Goal: Information Seeking & Learning: Learn about a topic

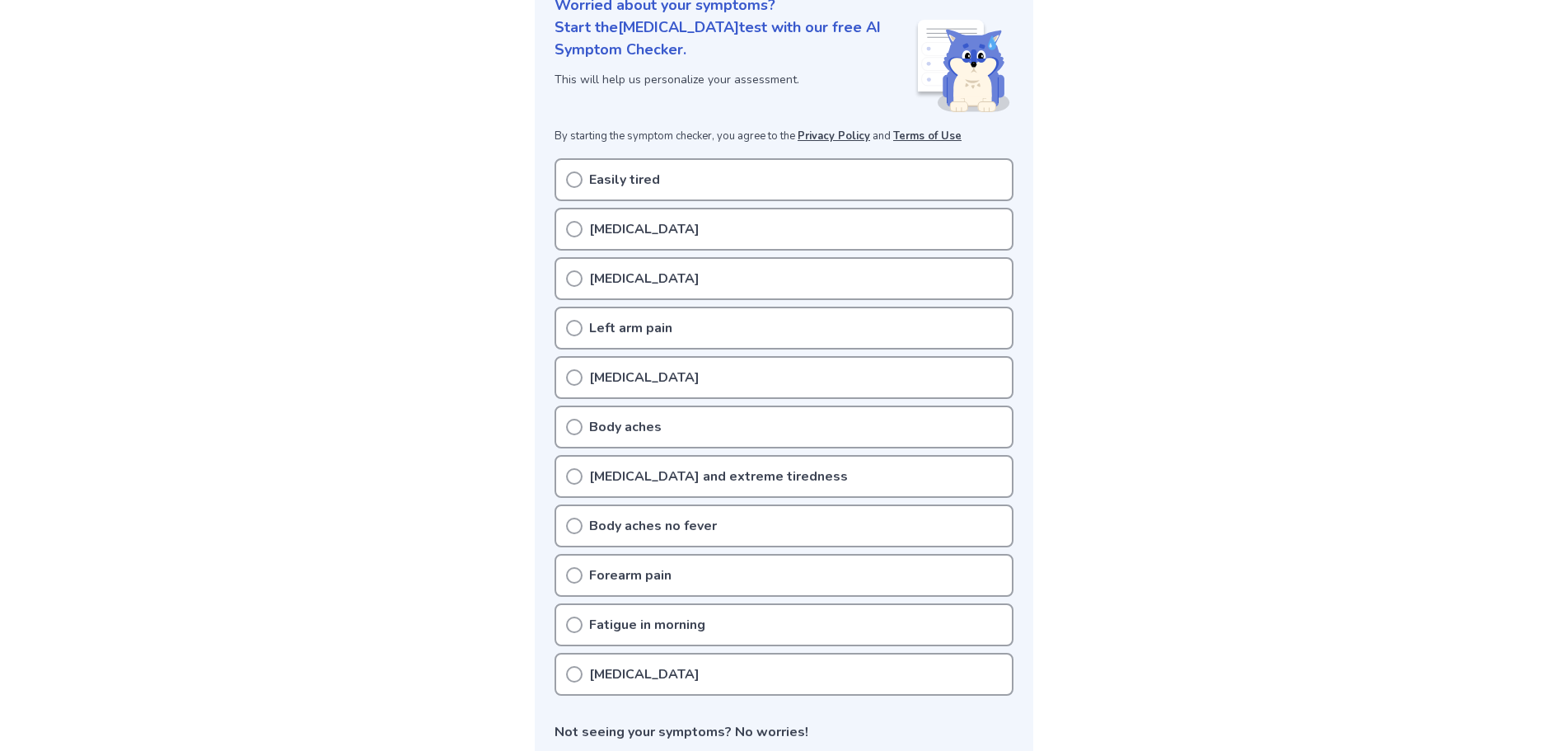
scroll to position [247, 0]
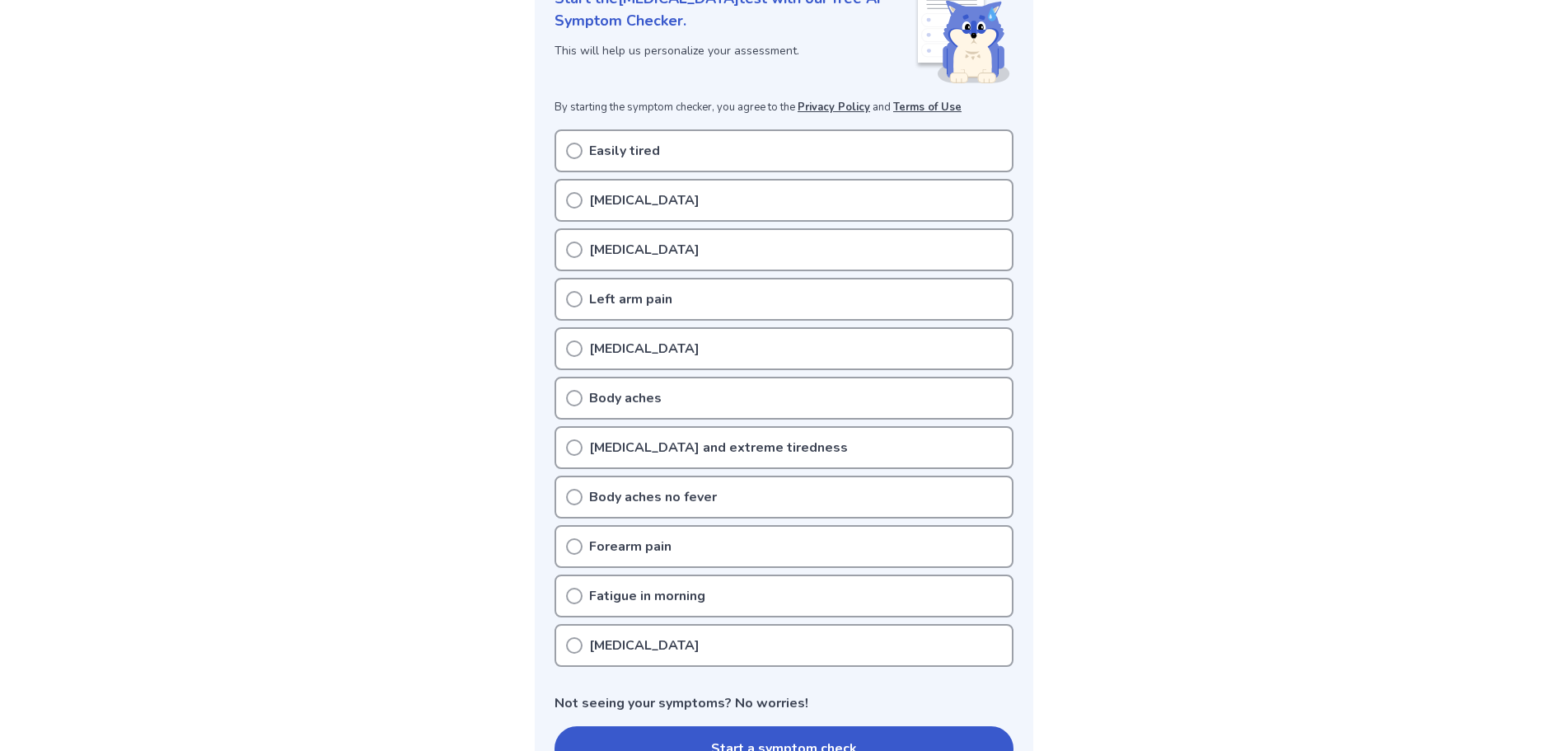
click at [571, 153] on icon at bounding box center [574, 151] width 17 height 17
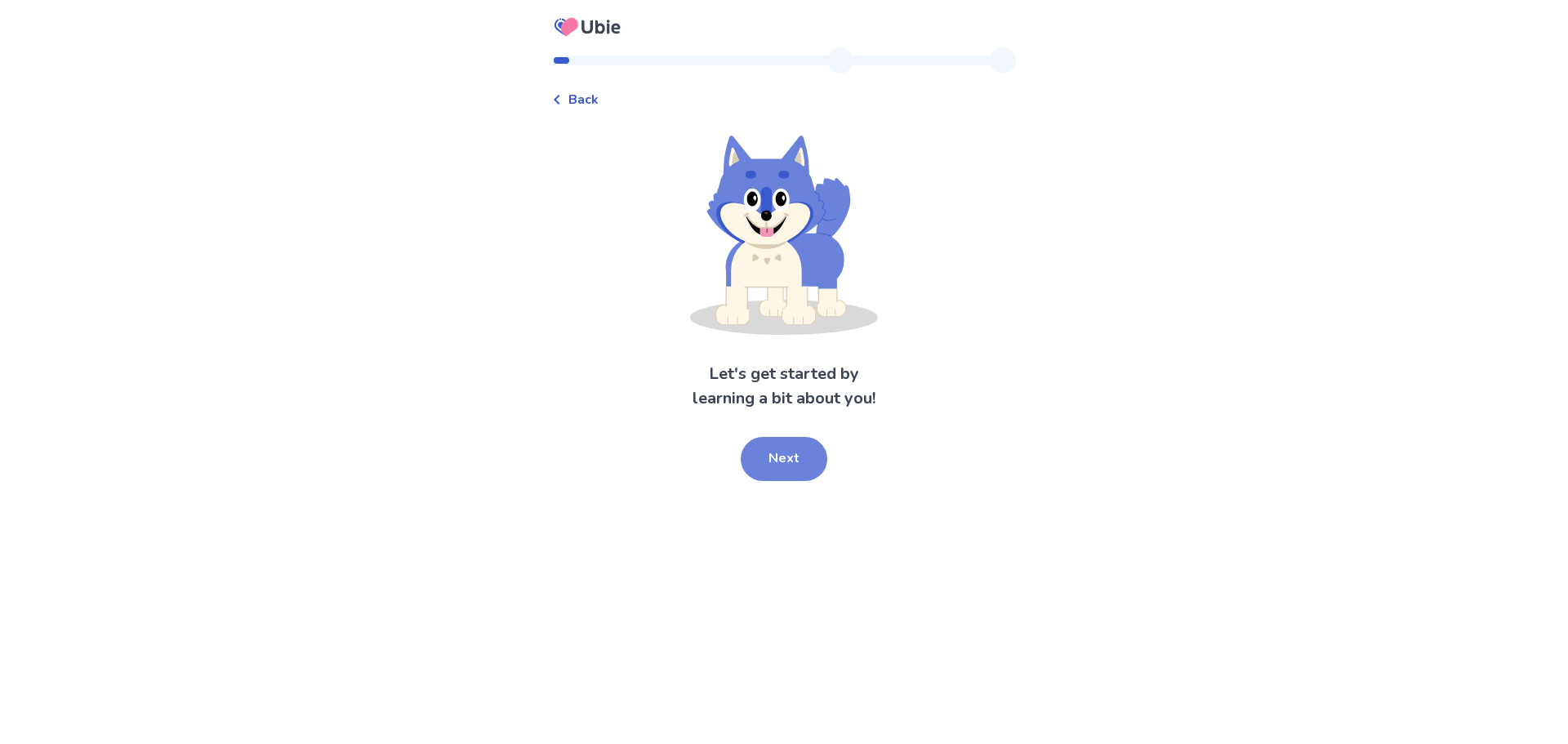
click at [803, 440] on button "Next" at bounding box center [784, 458] width 87 height 44
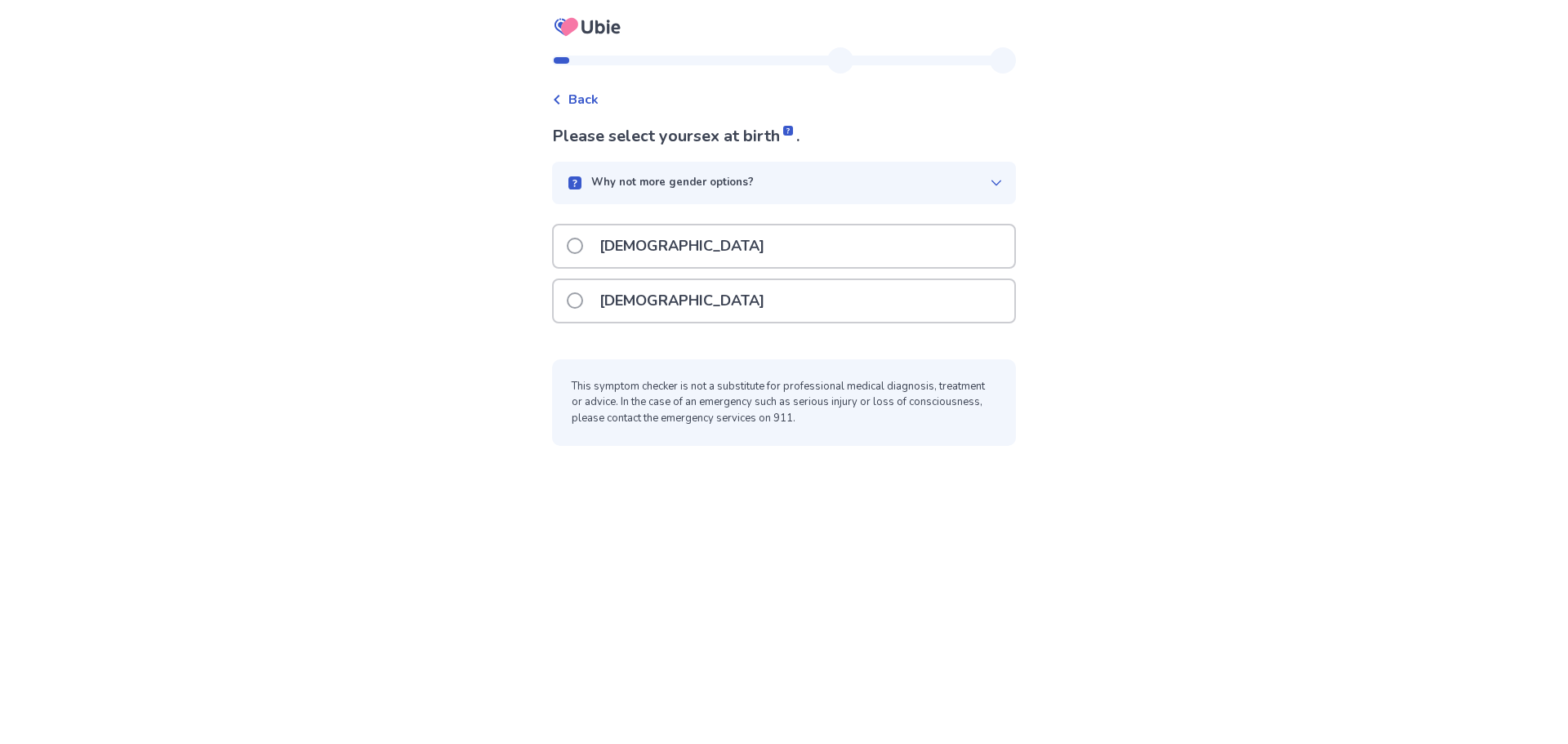
click at [583, 296] on span at bounding box center [574, 300] width 17 height 17
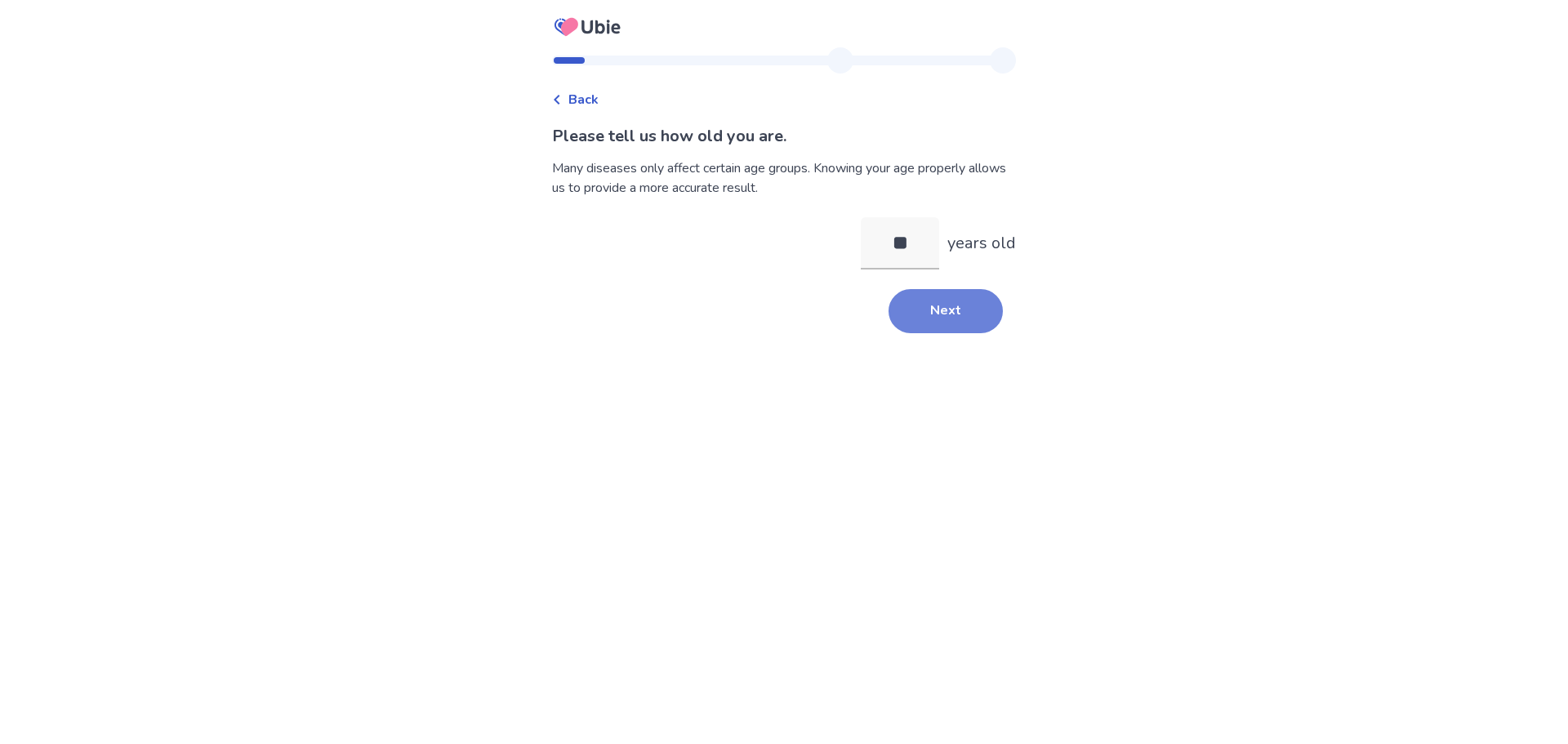
type input "**"
click at [914, 302] on button "Next" at bounding box center [946, 310] width 114 height 44
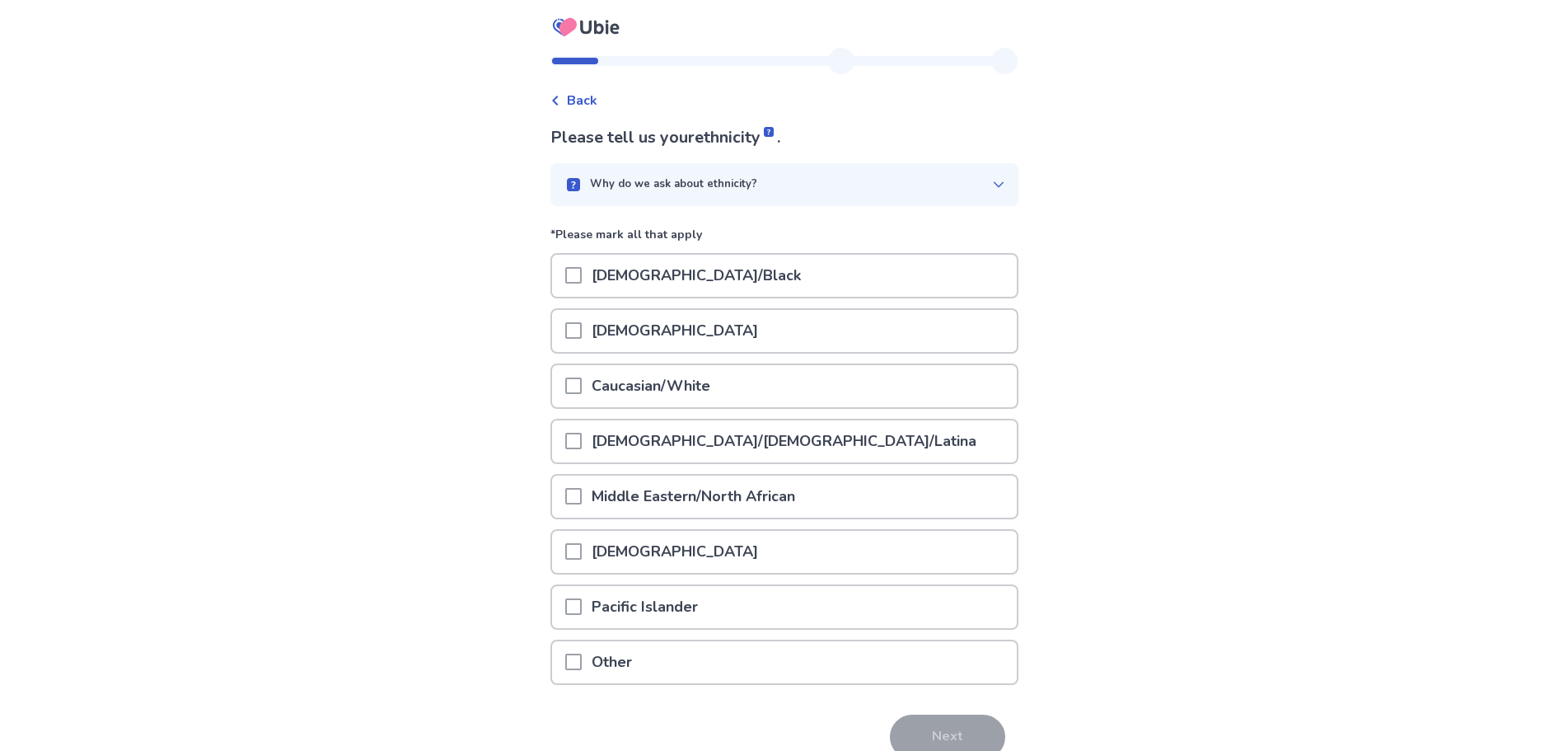
click at [581, 438] on span at bounding box center [573, 441] width 17 height 17
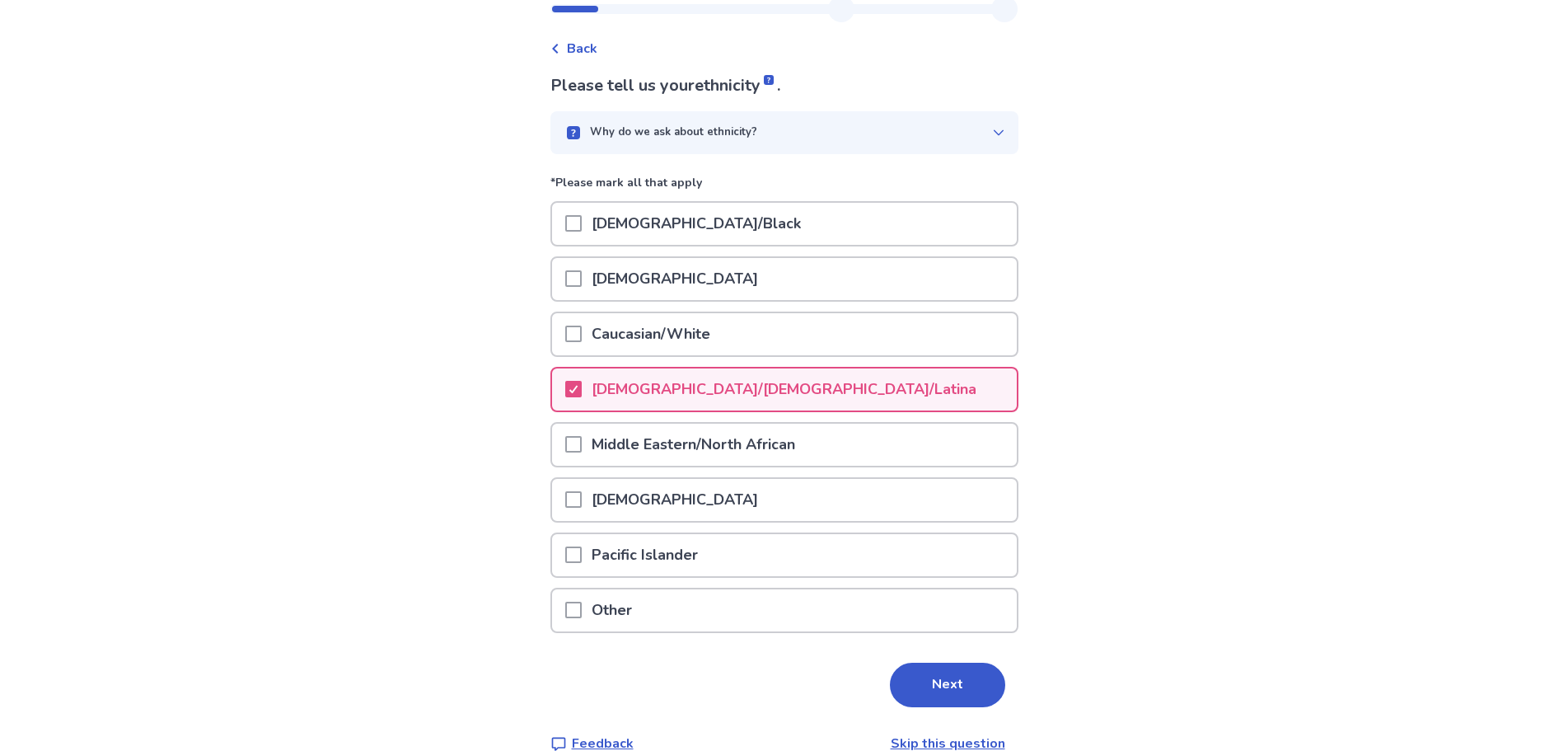
scroll to position [81, 0]
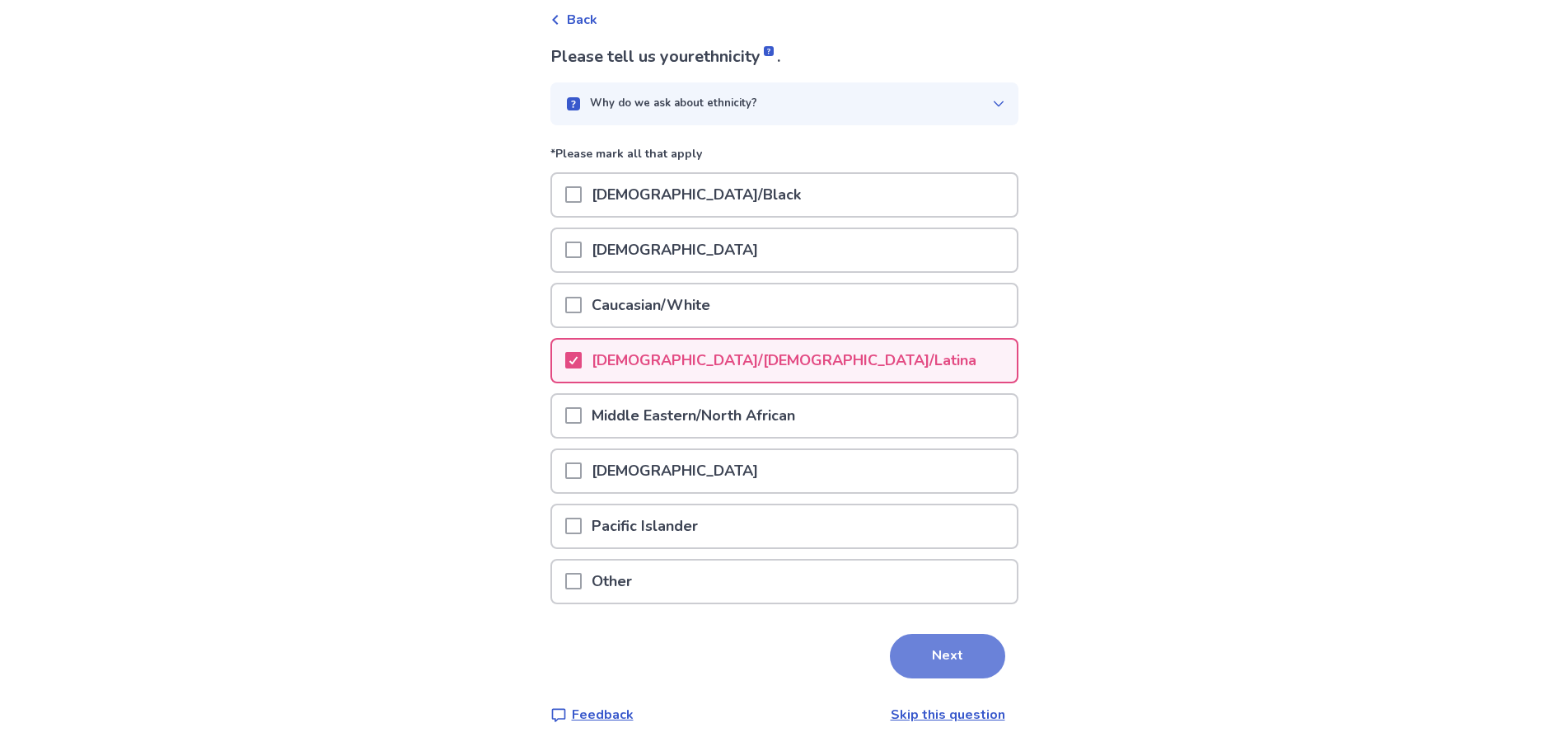
click at [924, 649] on button "Next" at bounding box center [947, 655] width 115 height 44
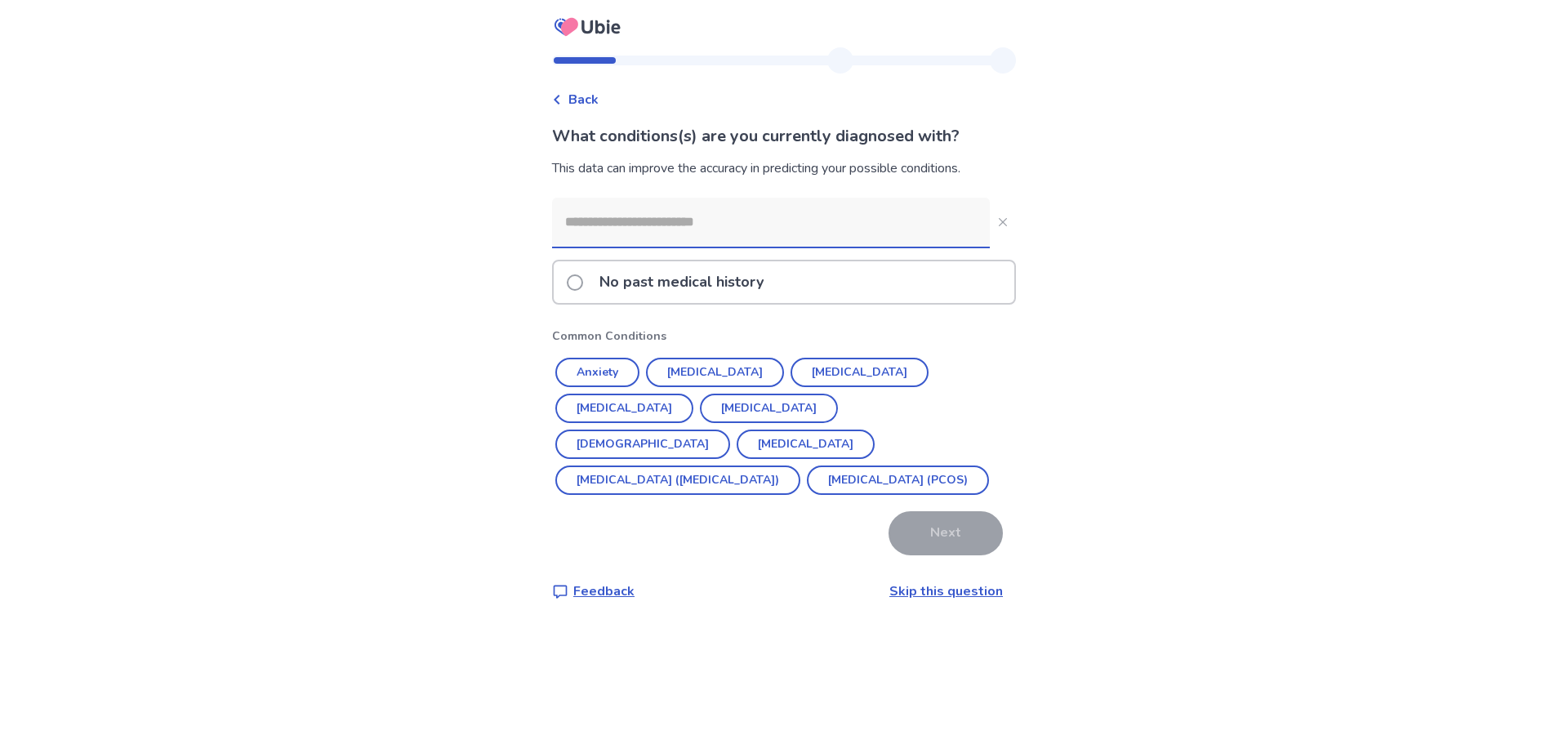
click at [879, 285] on div "No past medical history" at bounding box center [784, 282] width 460 height 42
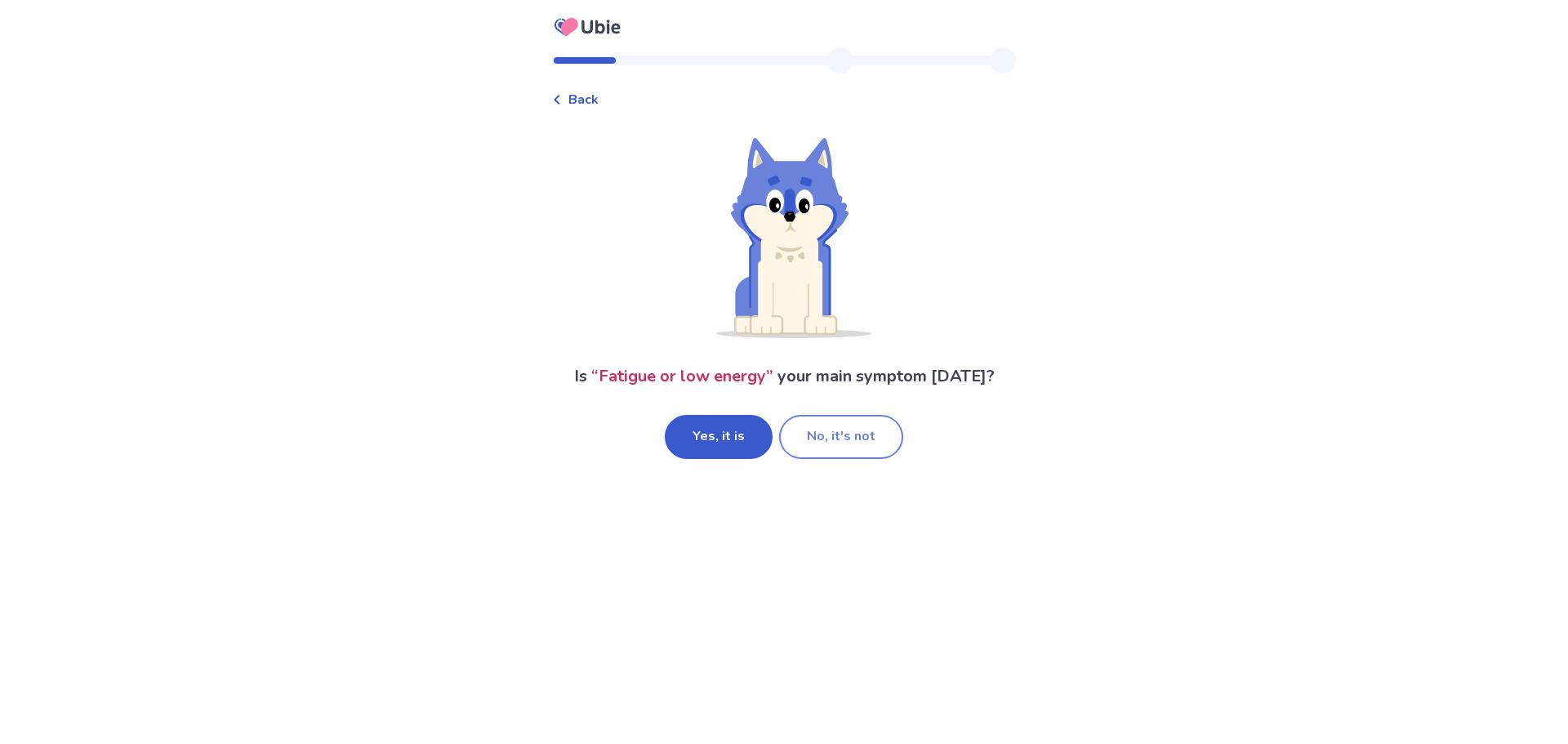
click at [843, 445] on button "No, it's not" at bounding box center [841, 436] width 124 height 44
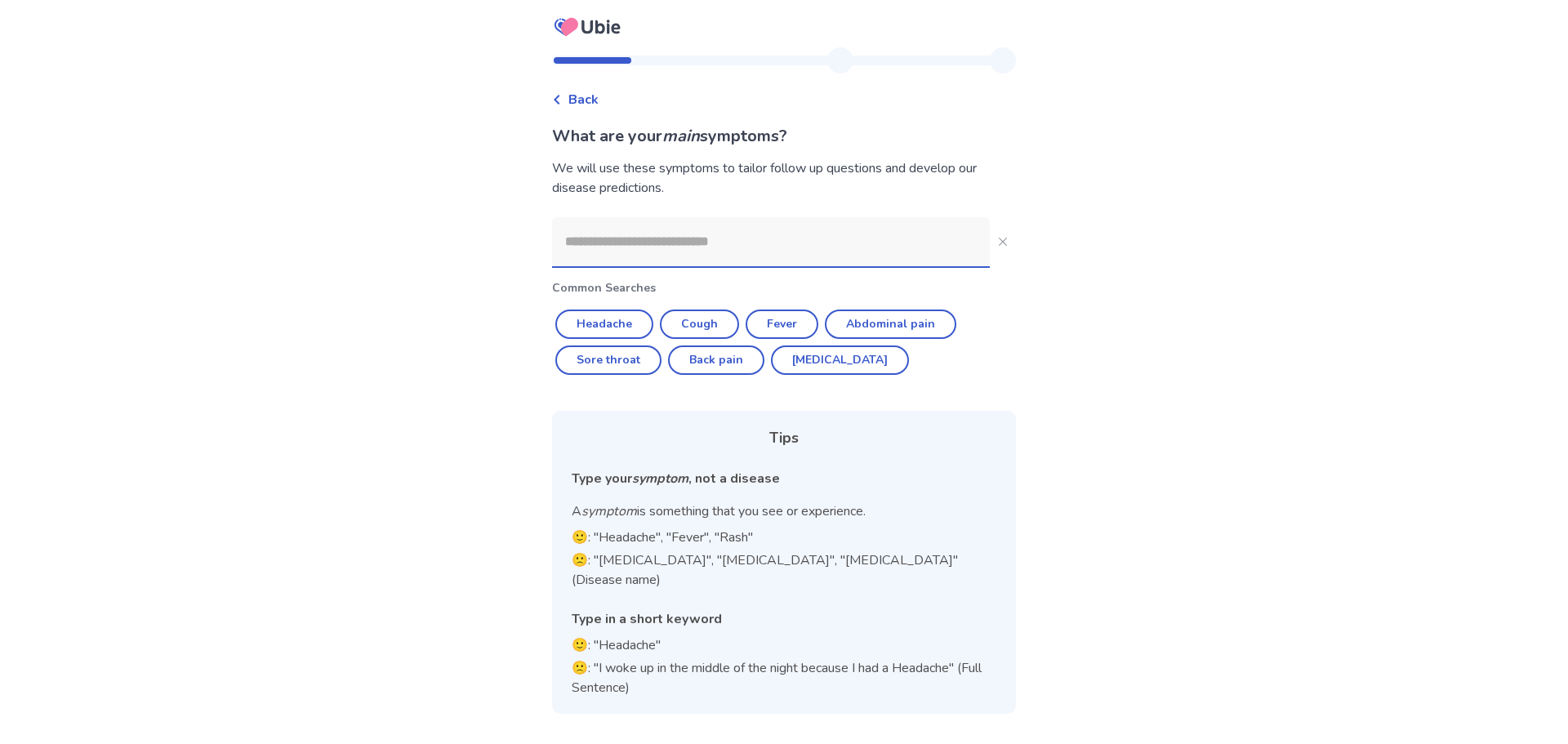
click at [723, 251] on input at bounding box center [771, 241] width 438 height 49
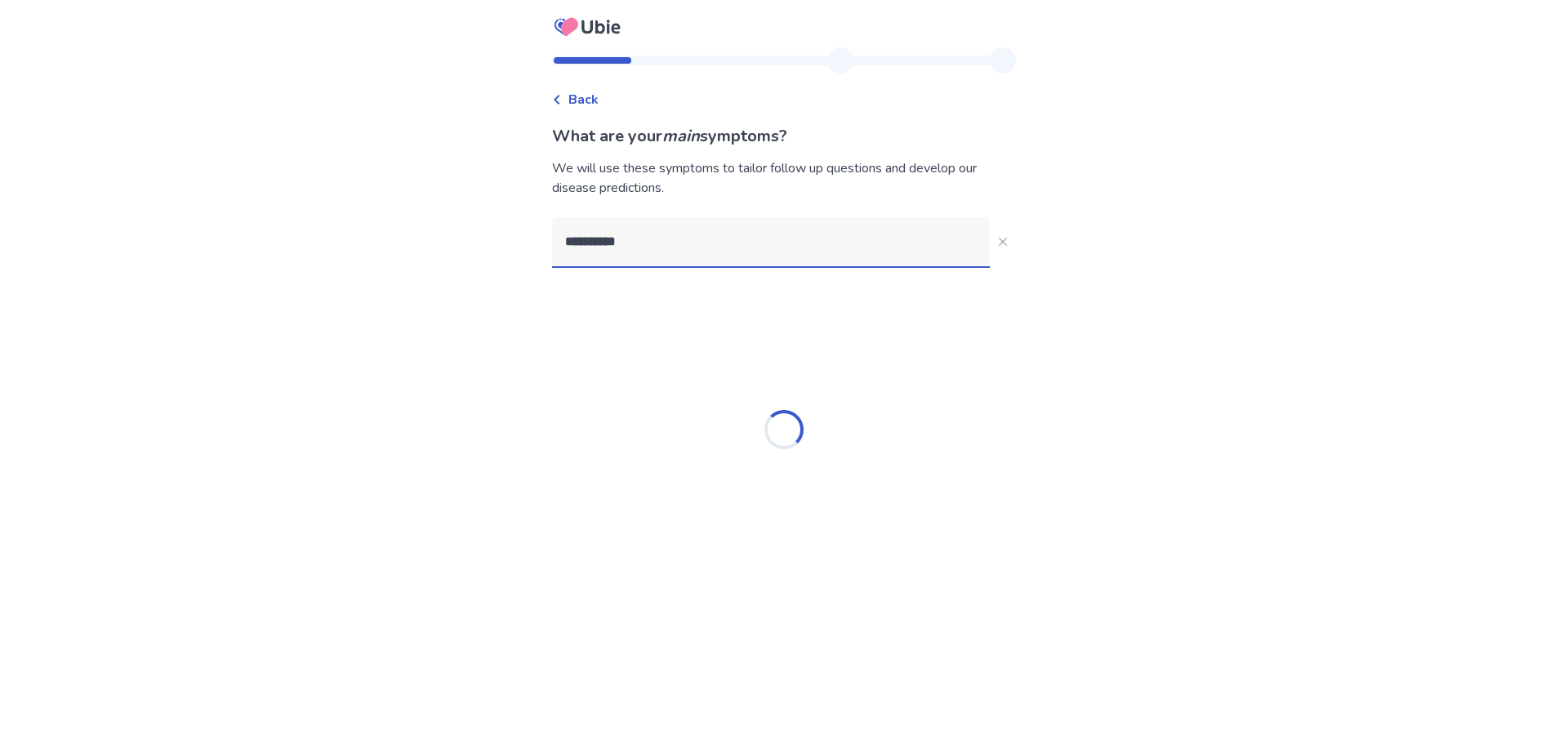
type input "**********"
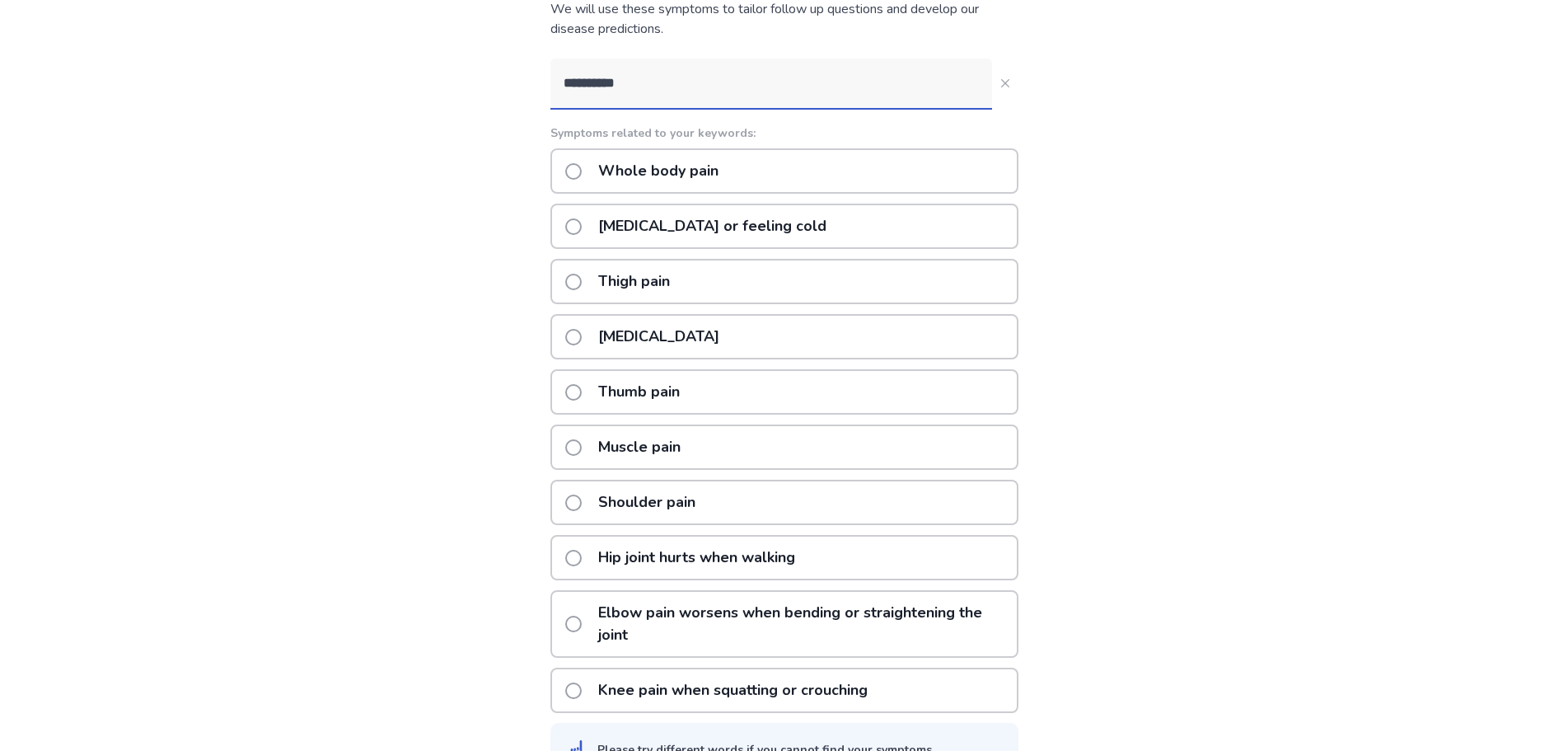
scroll to position [165, 0]
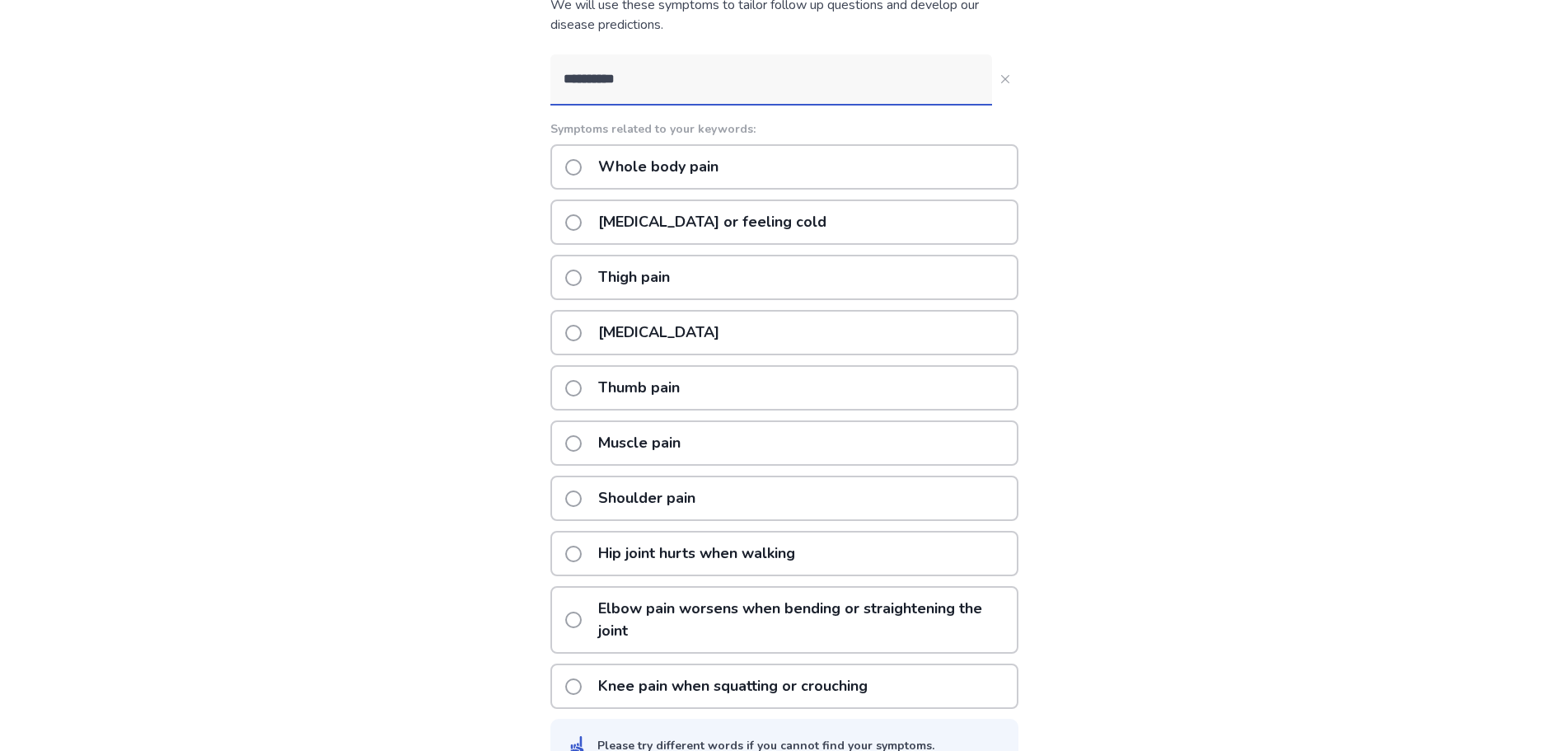
click at [581, 170] on span at bounding box center [573, 167] width 17 height 17
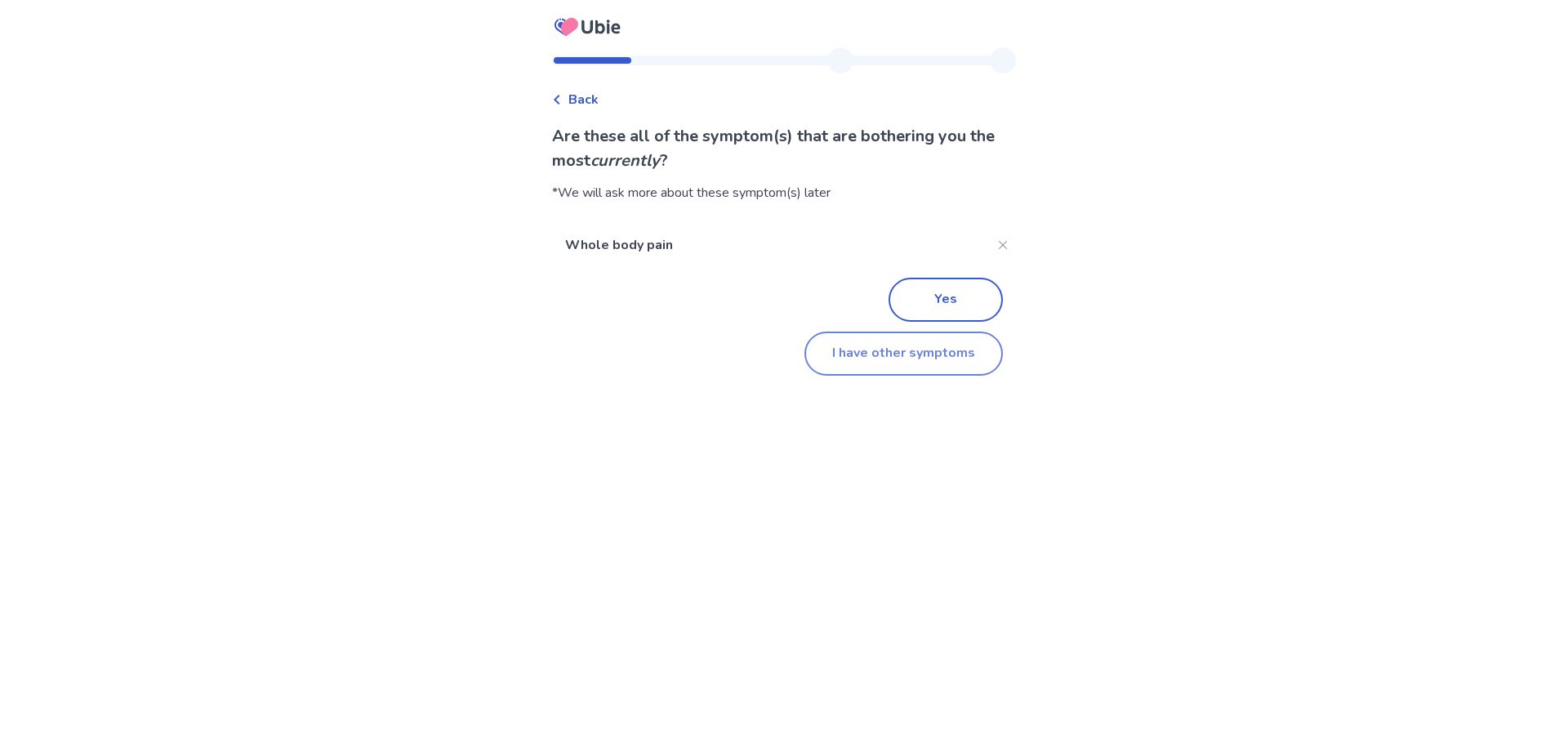
click at [842, 357] on button "I have other symptoms" at bounding box center [903, 352] width 198 height 44
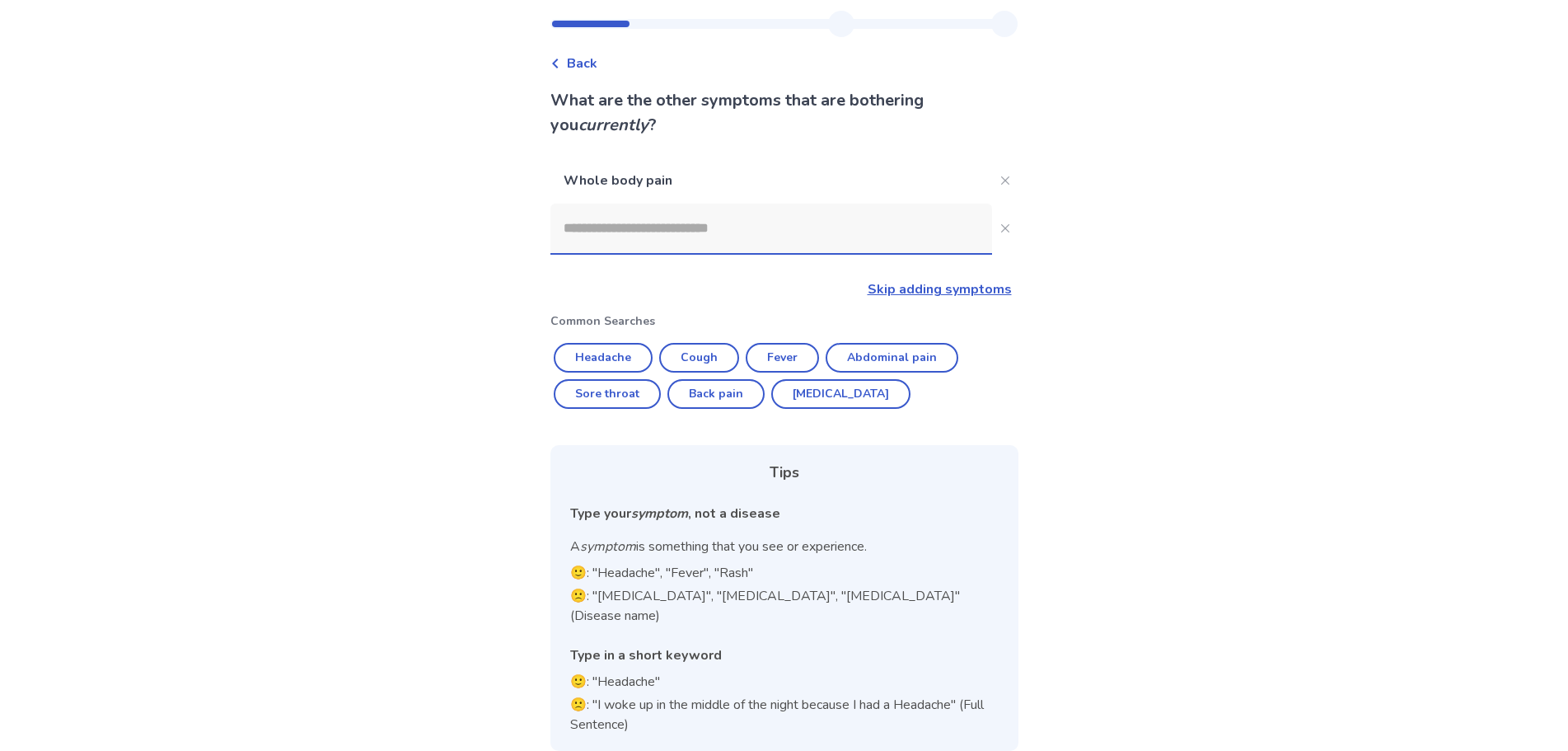
click at [672, 242] on input at bounding box center [771, 228] width 442 height 49
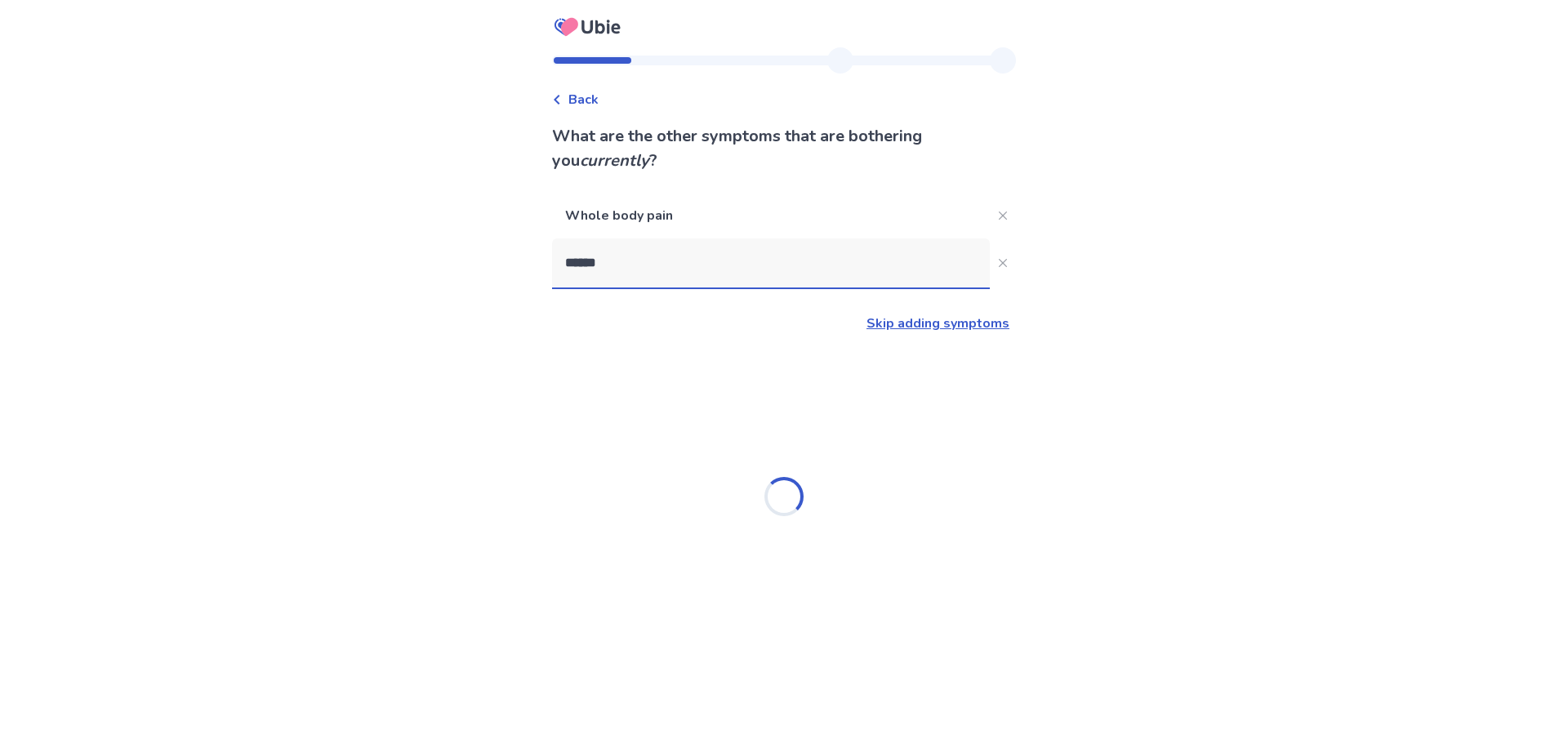
type input "*******"
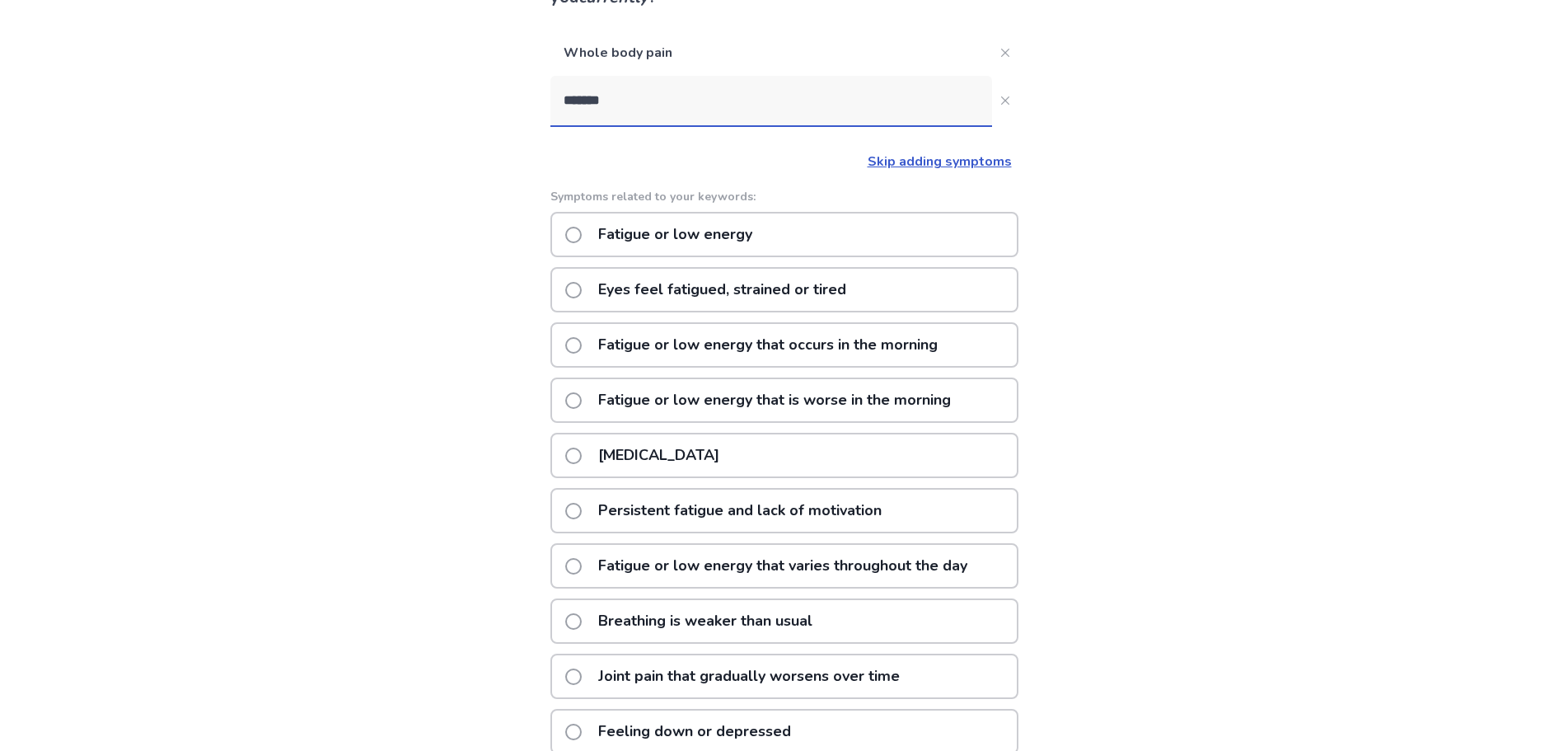
scroll to position [247, 0]
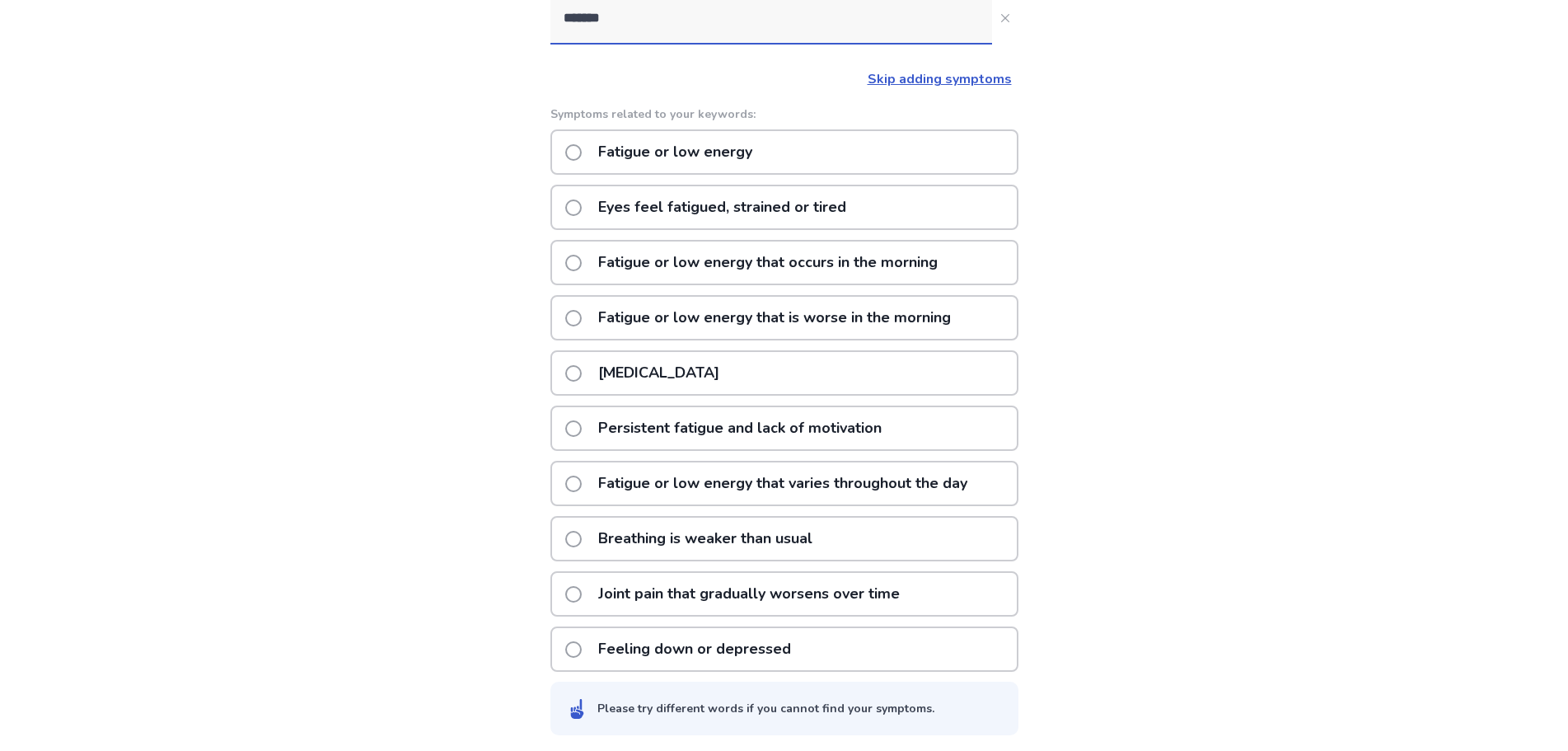
click at [888, 270] on p "Fatigue or low energy that occurs in the morning" at bounding box center [768, 262] width 359 height 42
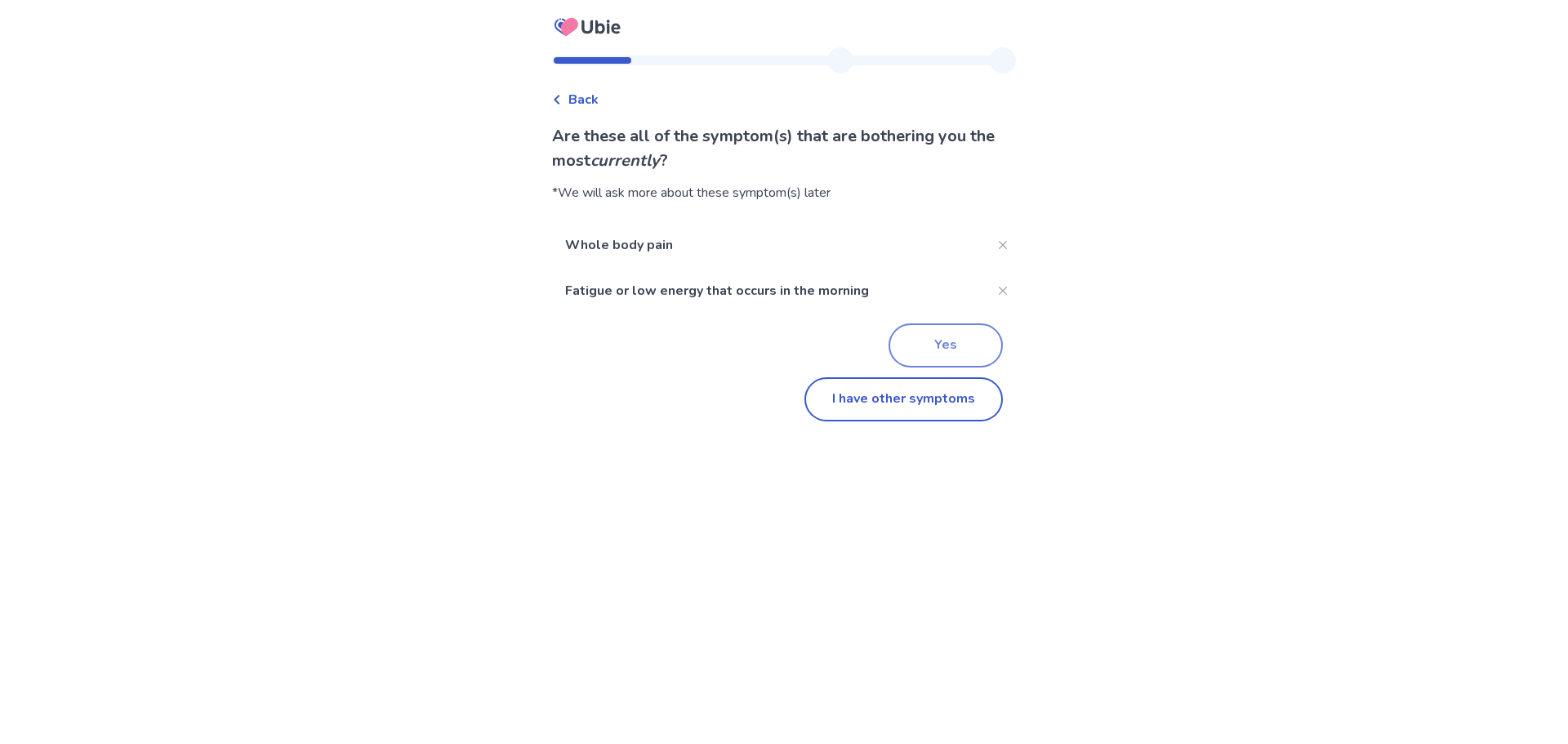
click at [968, 337] on button "Yes" at bounding box center [946, 345] width 114 height 44
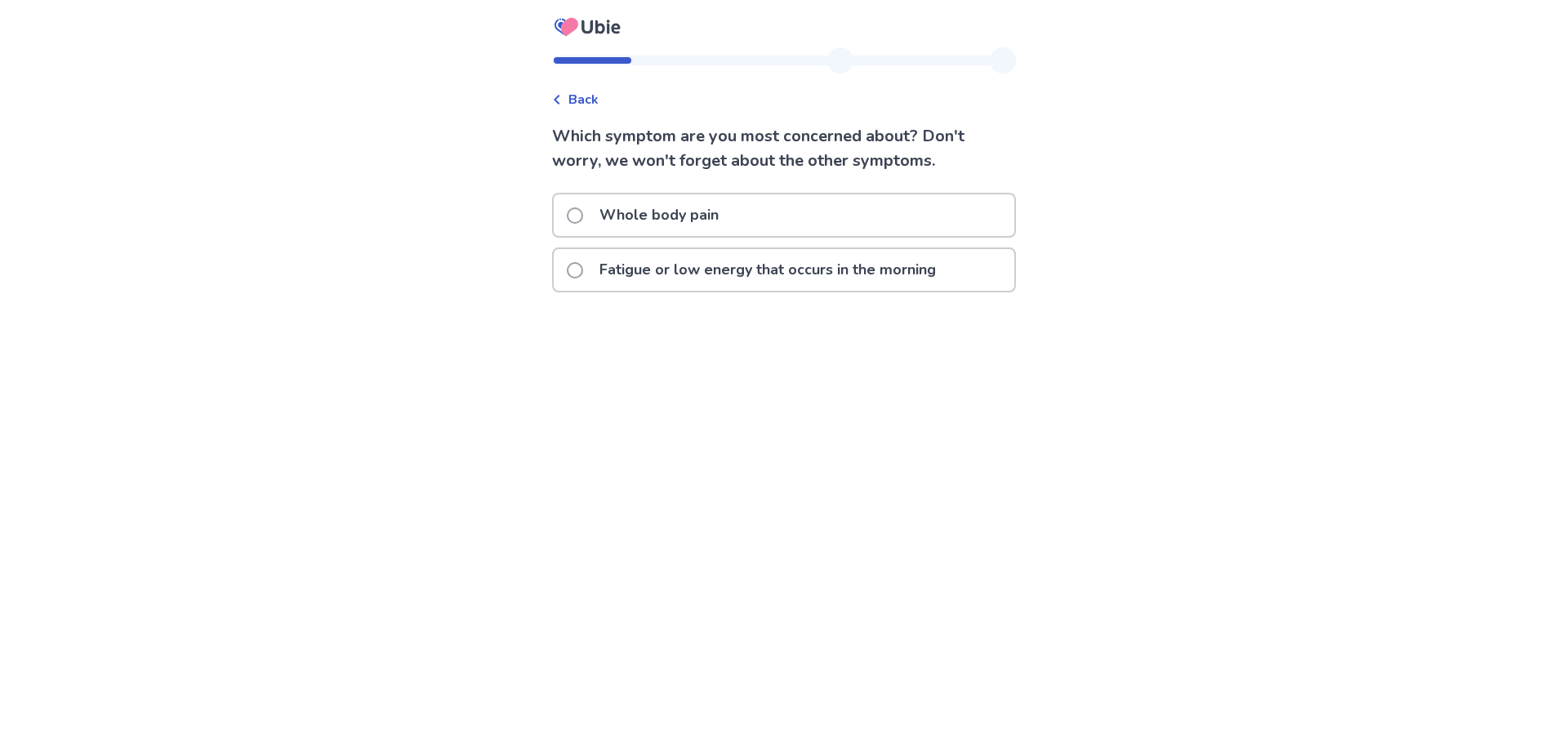
click at [583, 216] on span at bounding box center [574, 215] width 17 height 17
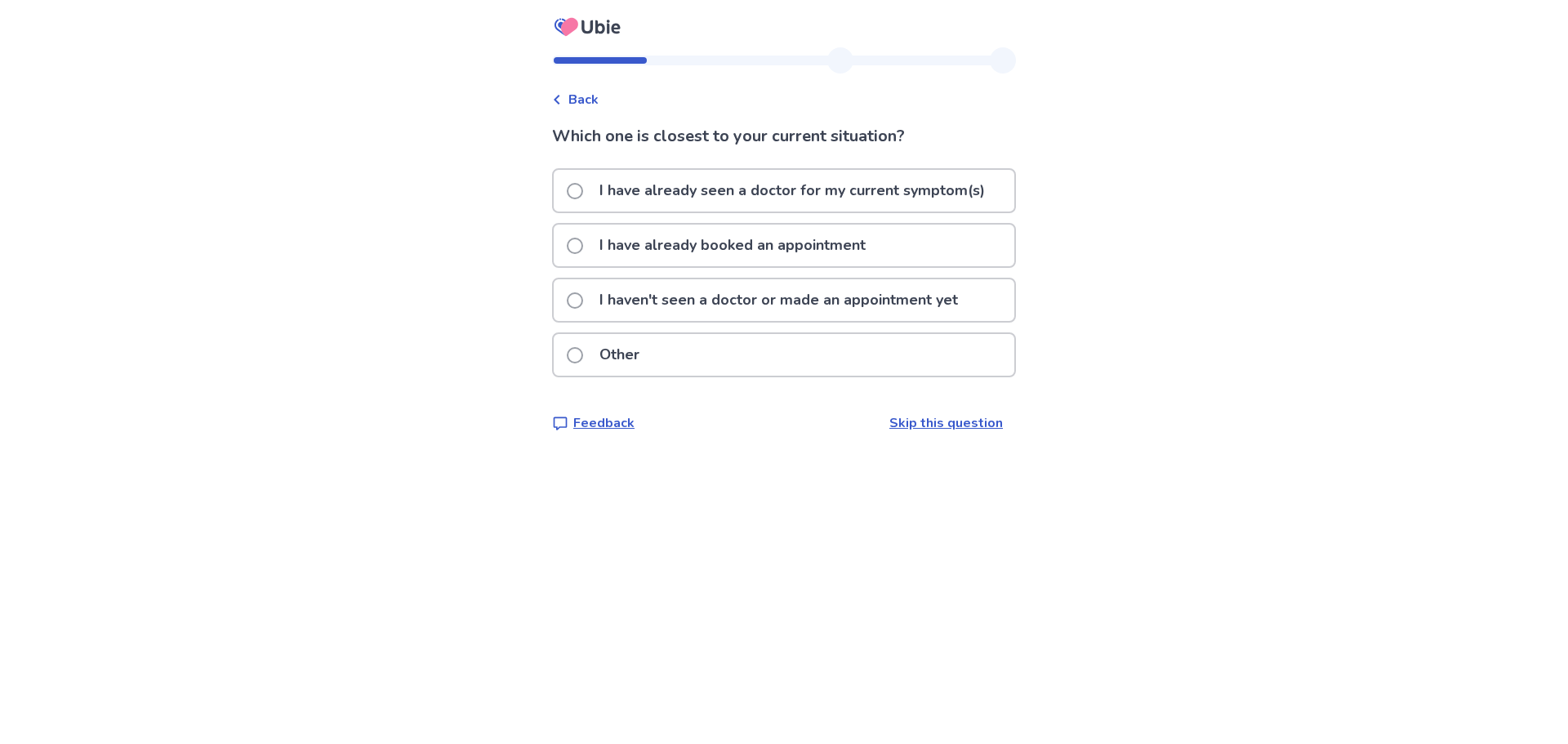
click at [580, 186] on span at bounding box center [574, 190] width 17 height 17
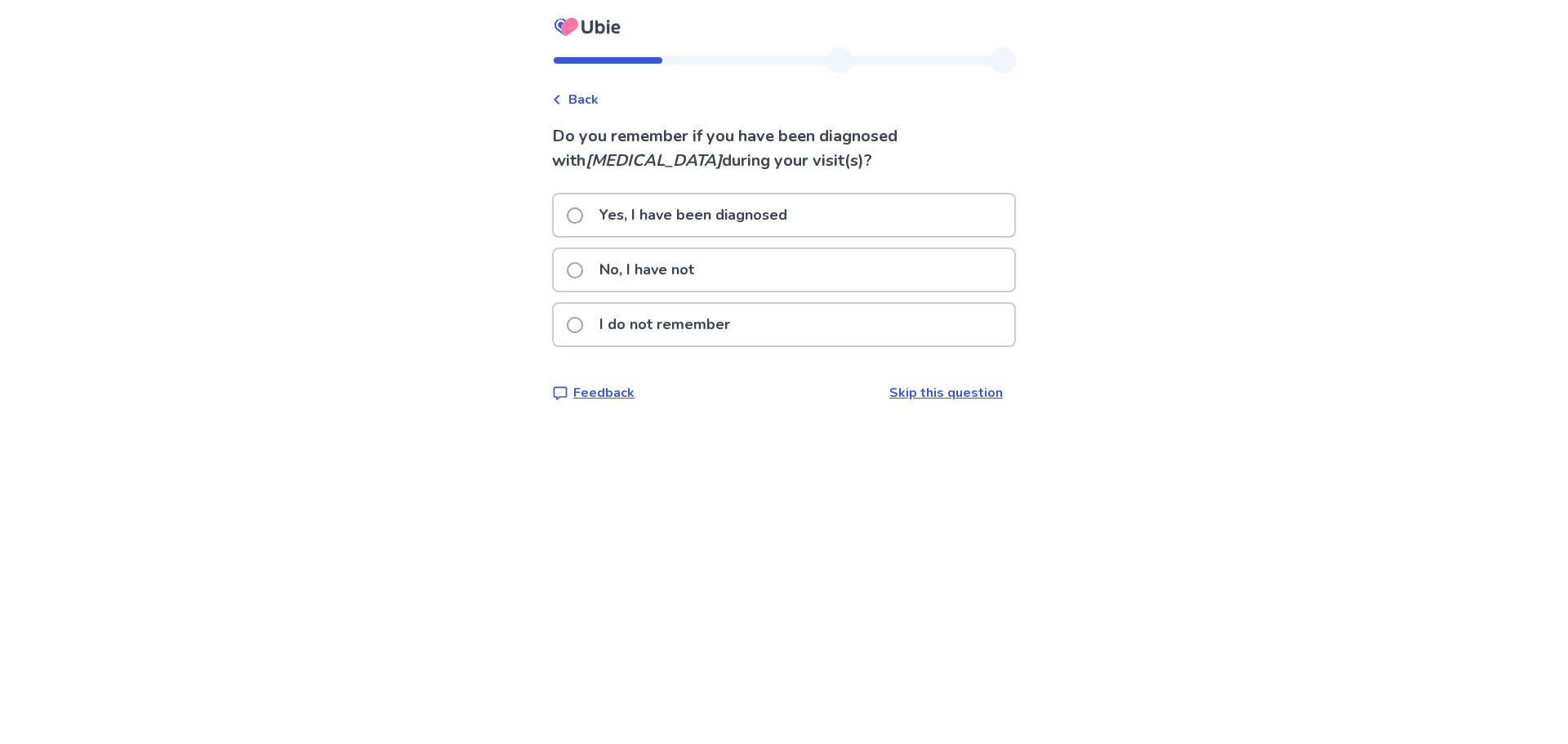
click at [583, 215] on span at bounding box center [574, 215] width 17 height 17
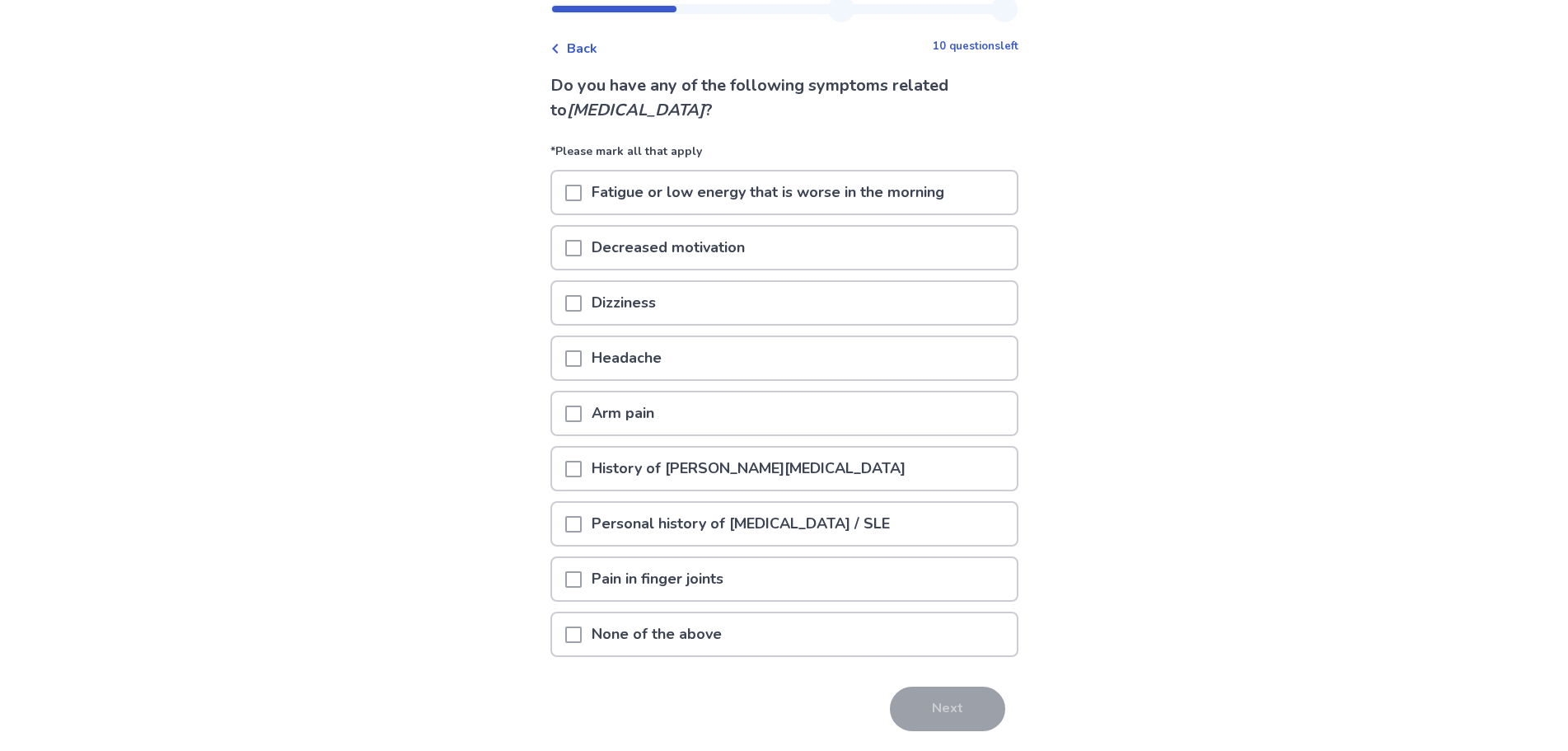
scroll to position [83, 0]
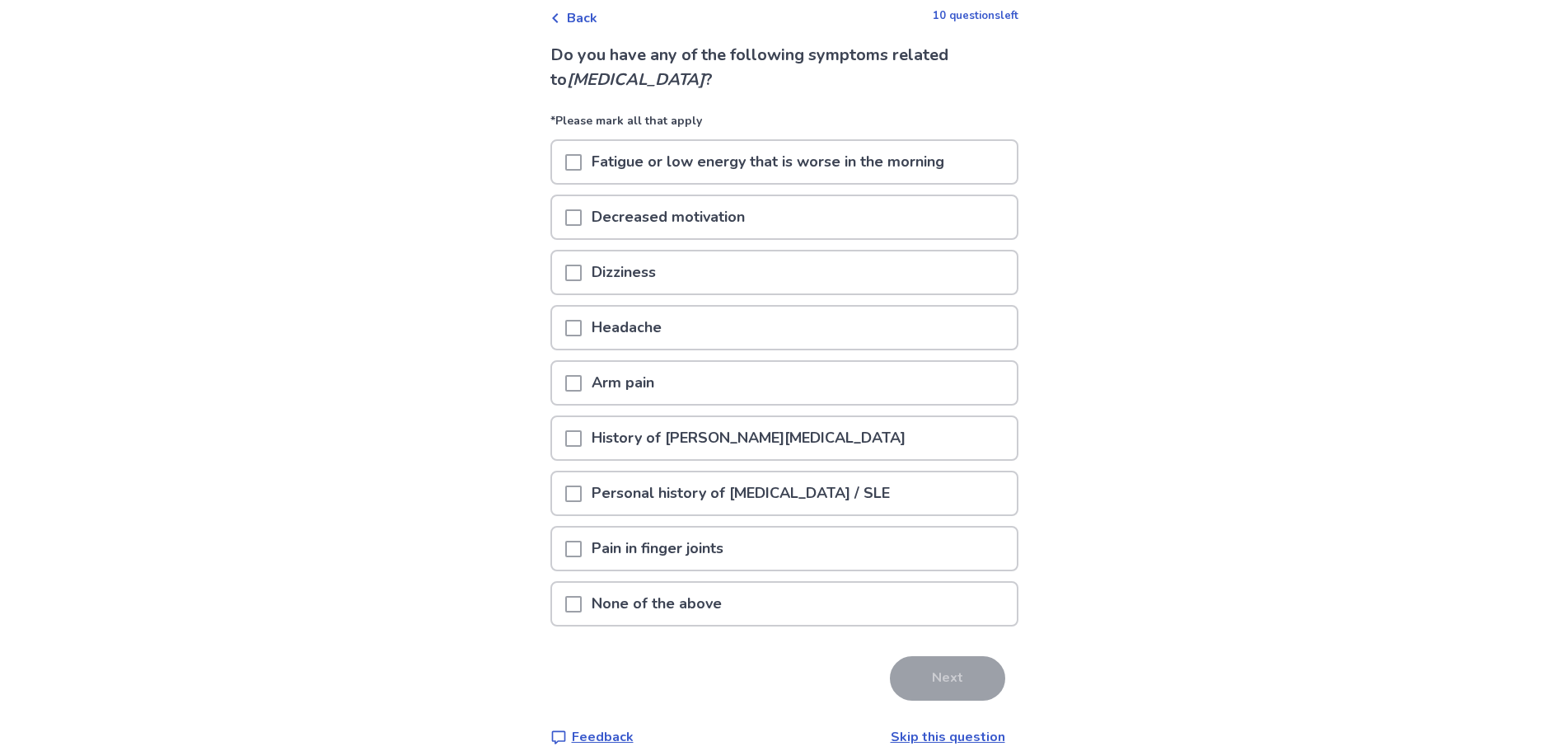
click at [581, 162] on span at bounding box center [573, 162] width 17 height 17
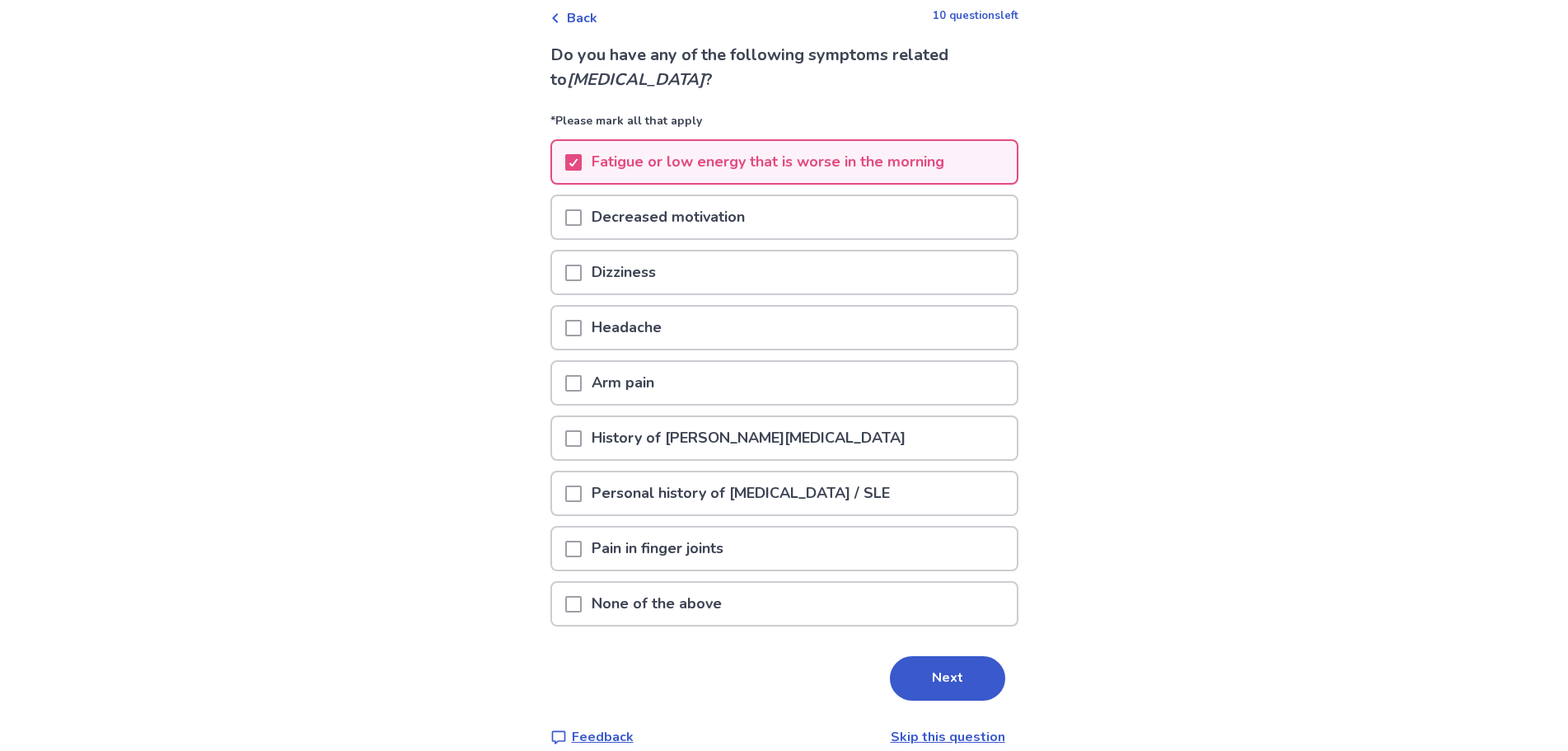
scroll to position [104, 0]
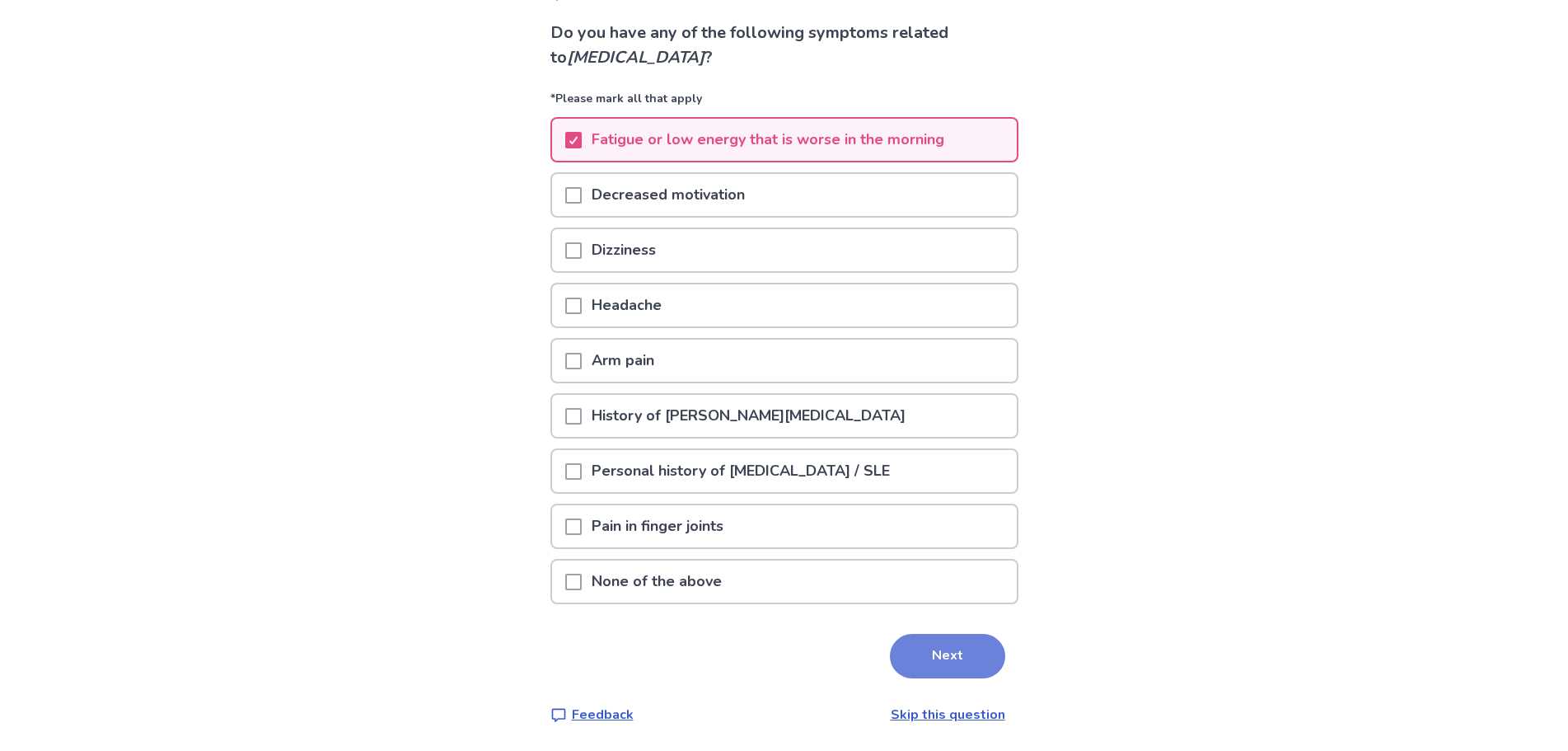
click at [939, 652] on button "Next" at bounding box center [947, 655] width 115 height 44
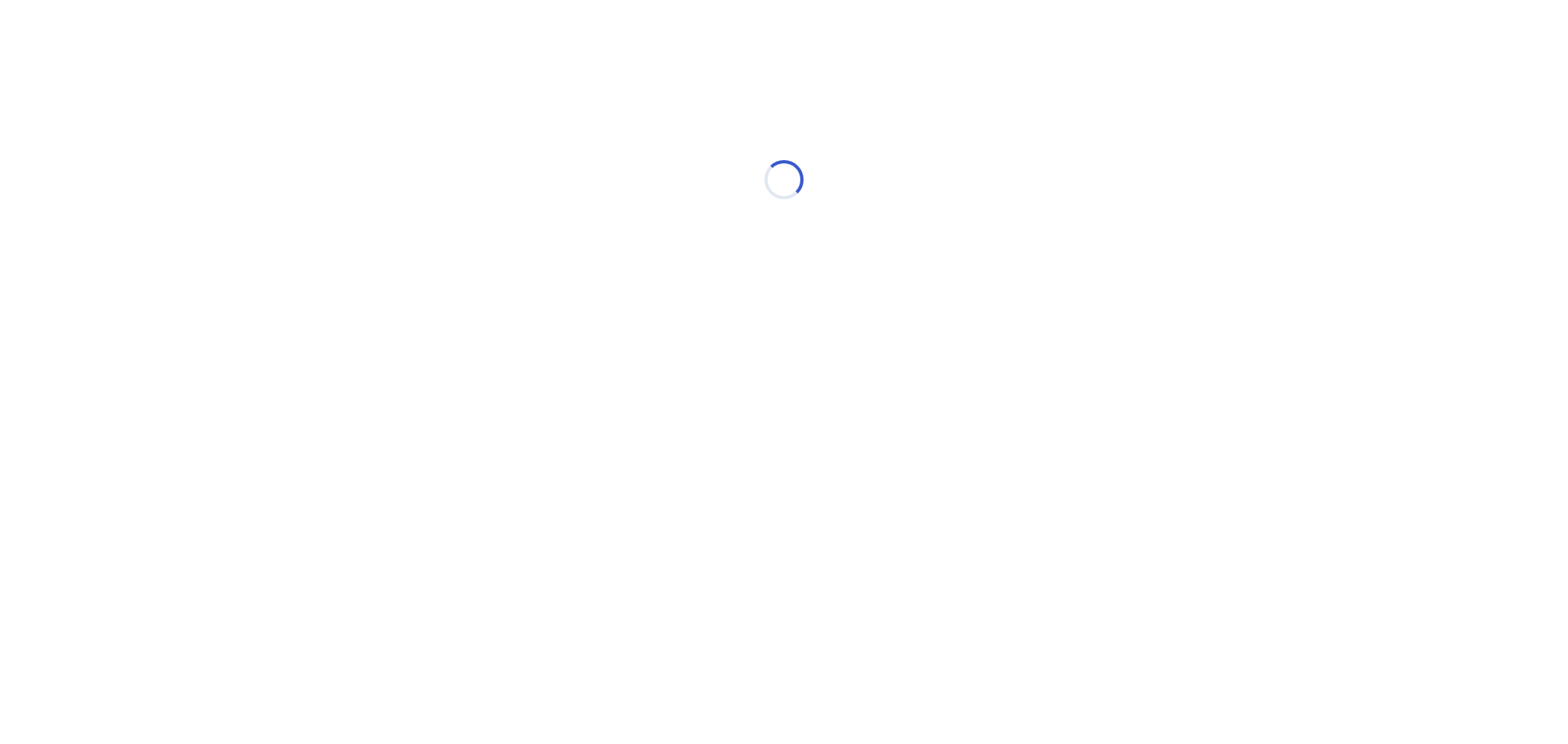
select select "*"
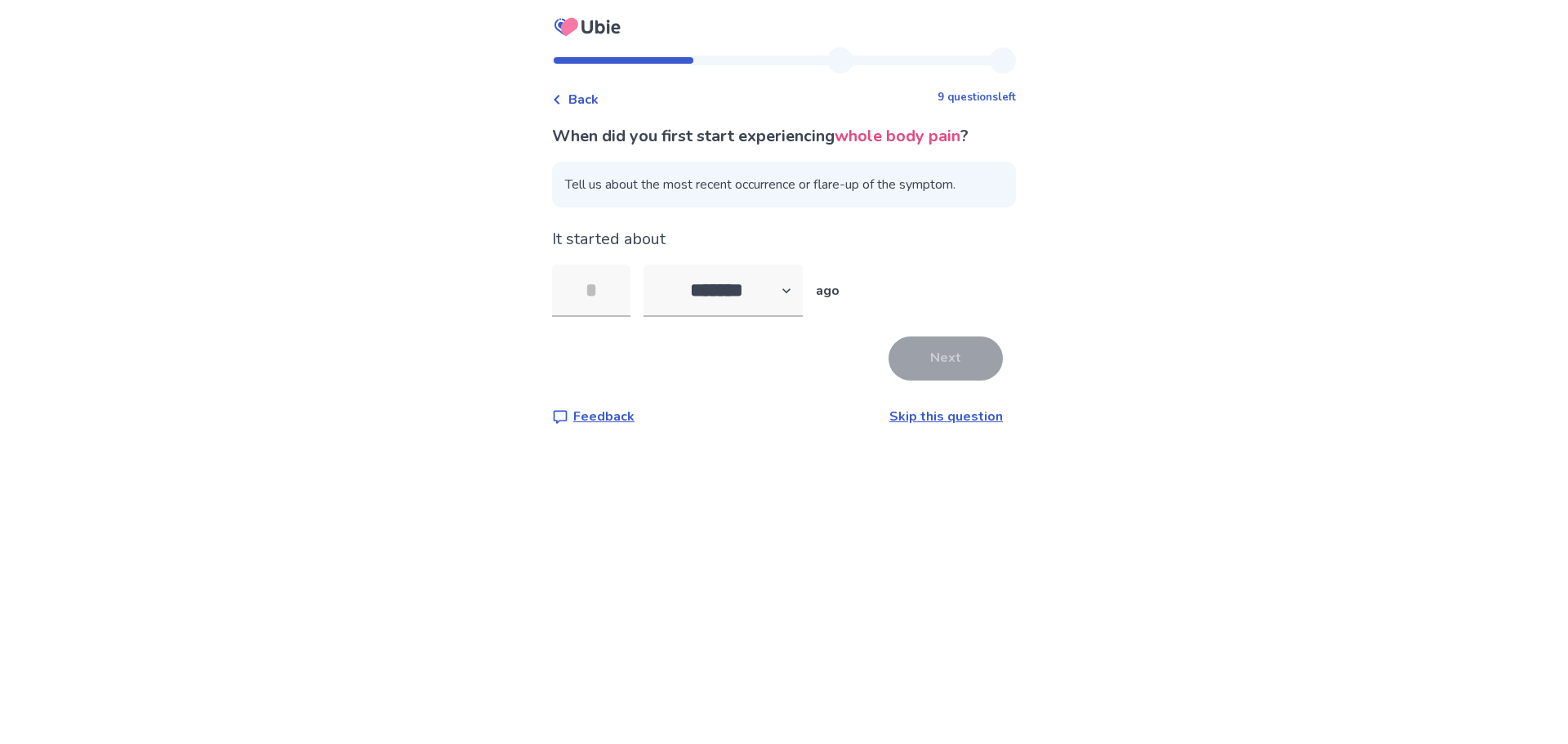
type input "*"
drag, startPoint x: 952, startPoint y: 360, endPoint x: 960, endPoint y: 361, distance: 8.1
click at [952, 359] on button "Next" at bounding box center [946, 357] width 114 height 44
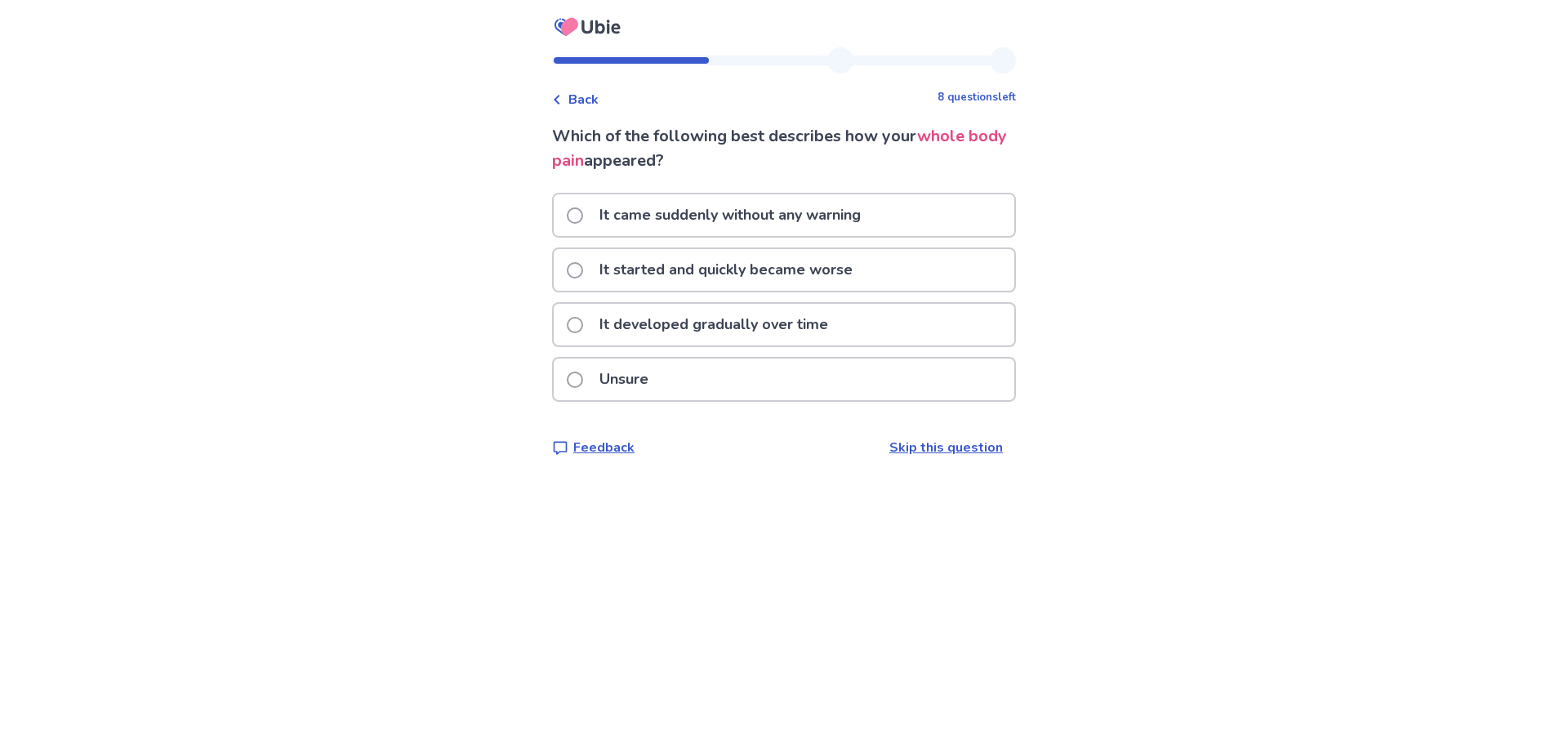
click at [583, 271] on span at bounding box center [574, 269] width 17 height 17
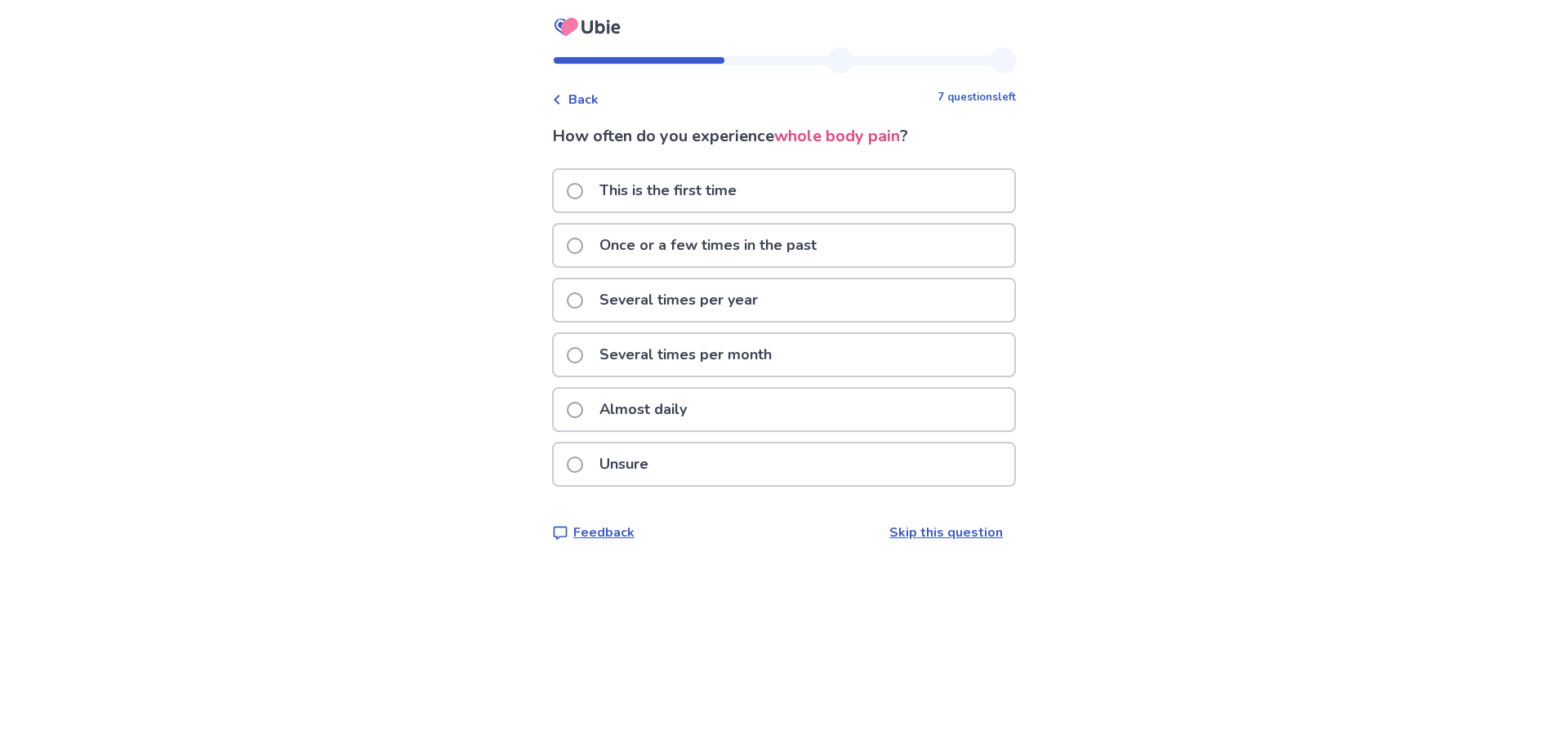
click at [583, 406] on span at bounding box center [574, 409] width 17 height 17
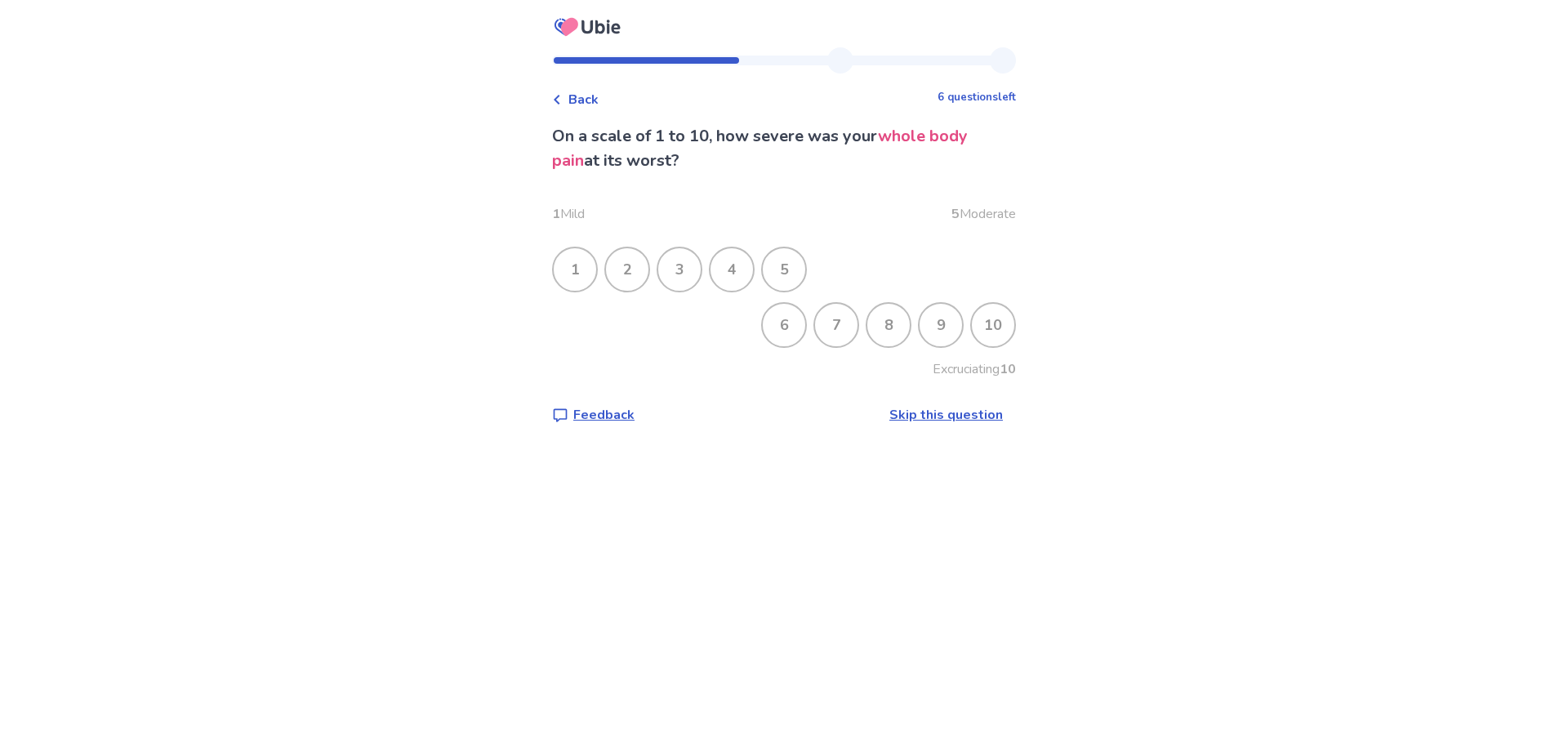
click at [685, 272] on div "3" at bounding box center [679, 269] width 42 height 42
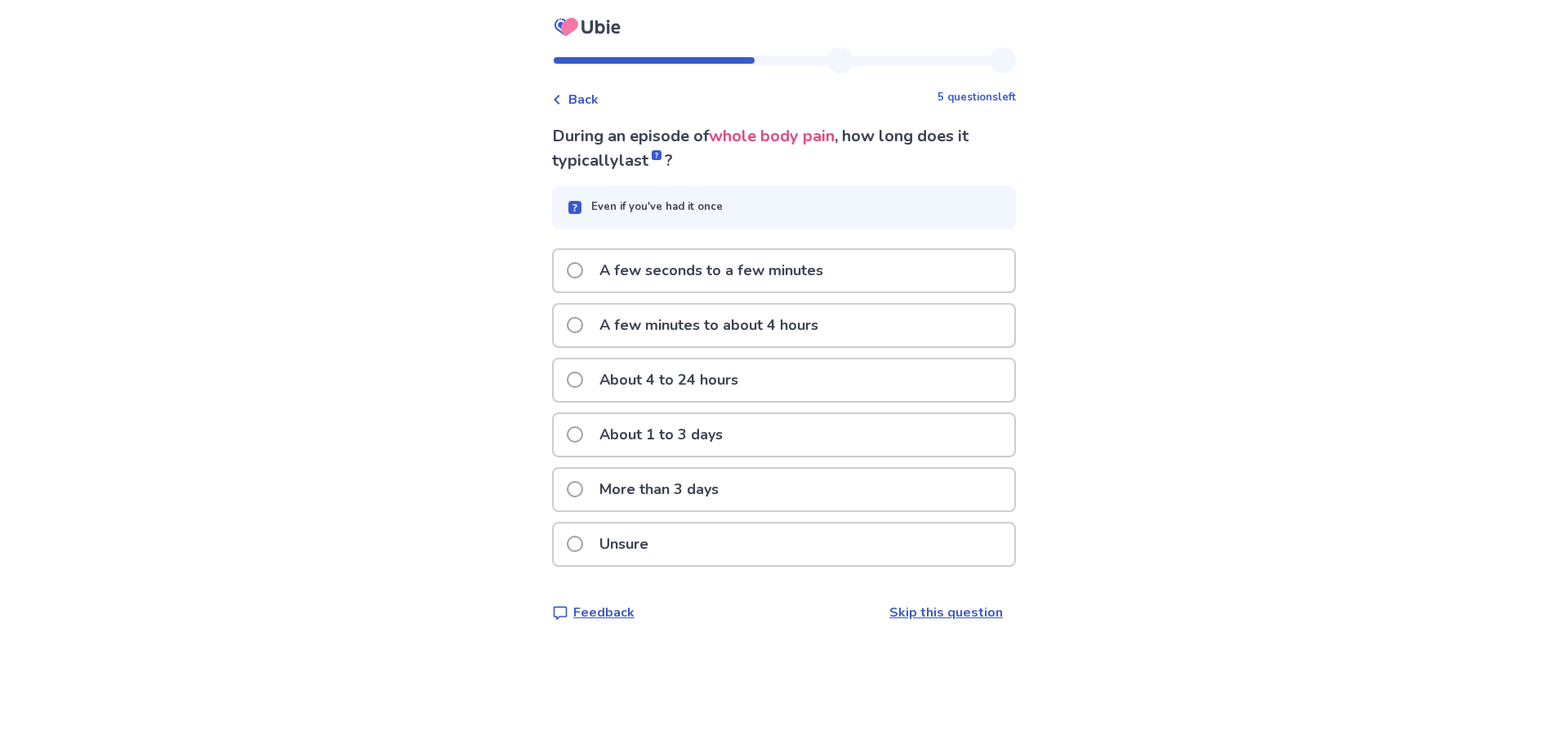
click at [599, 490] on label "More than 3 days" at bounding box center [648, 489] width 162 height 42
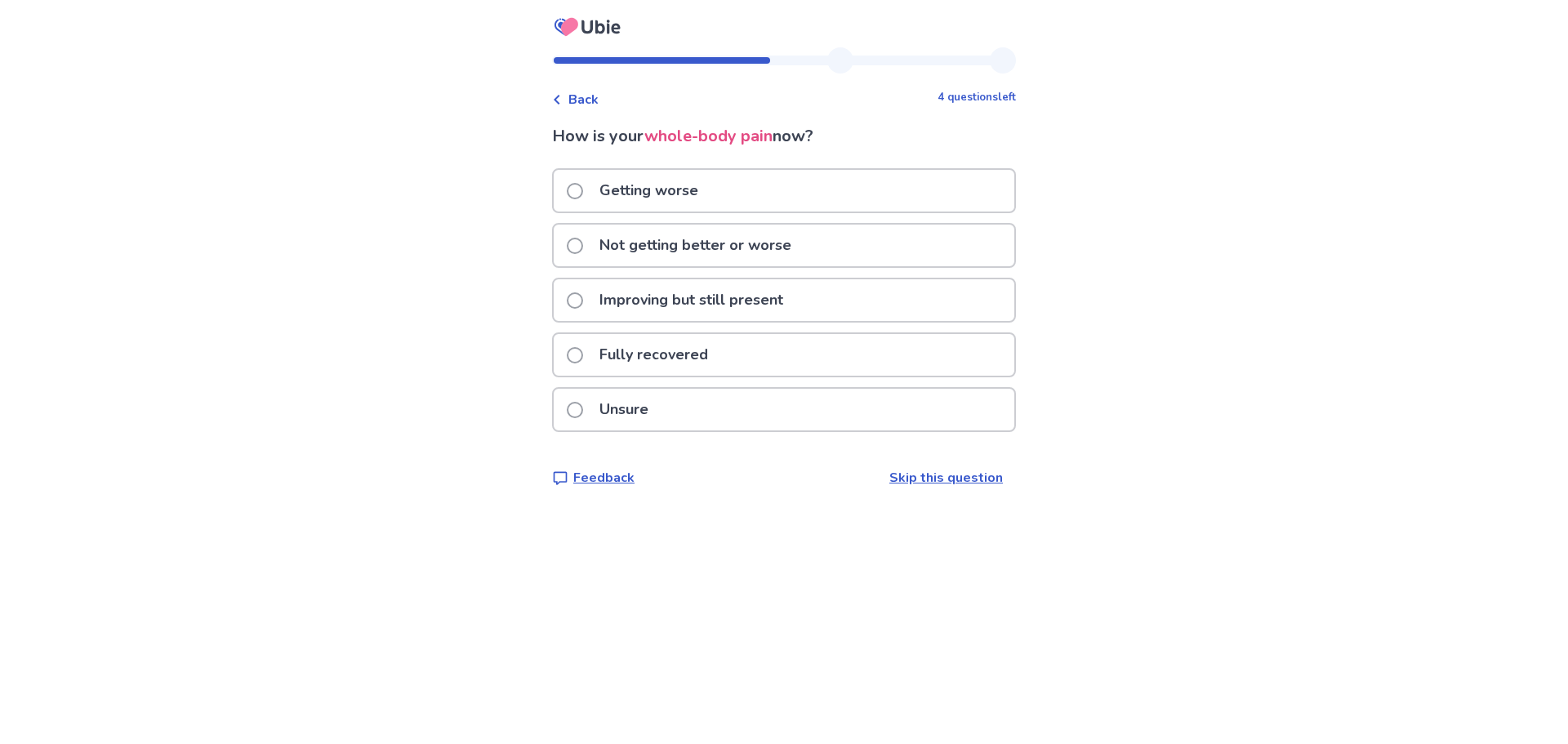
click at [583, 194] on span at bounding box center [574, 190] width 17 height 17
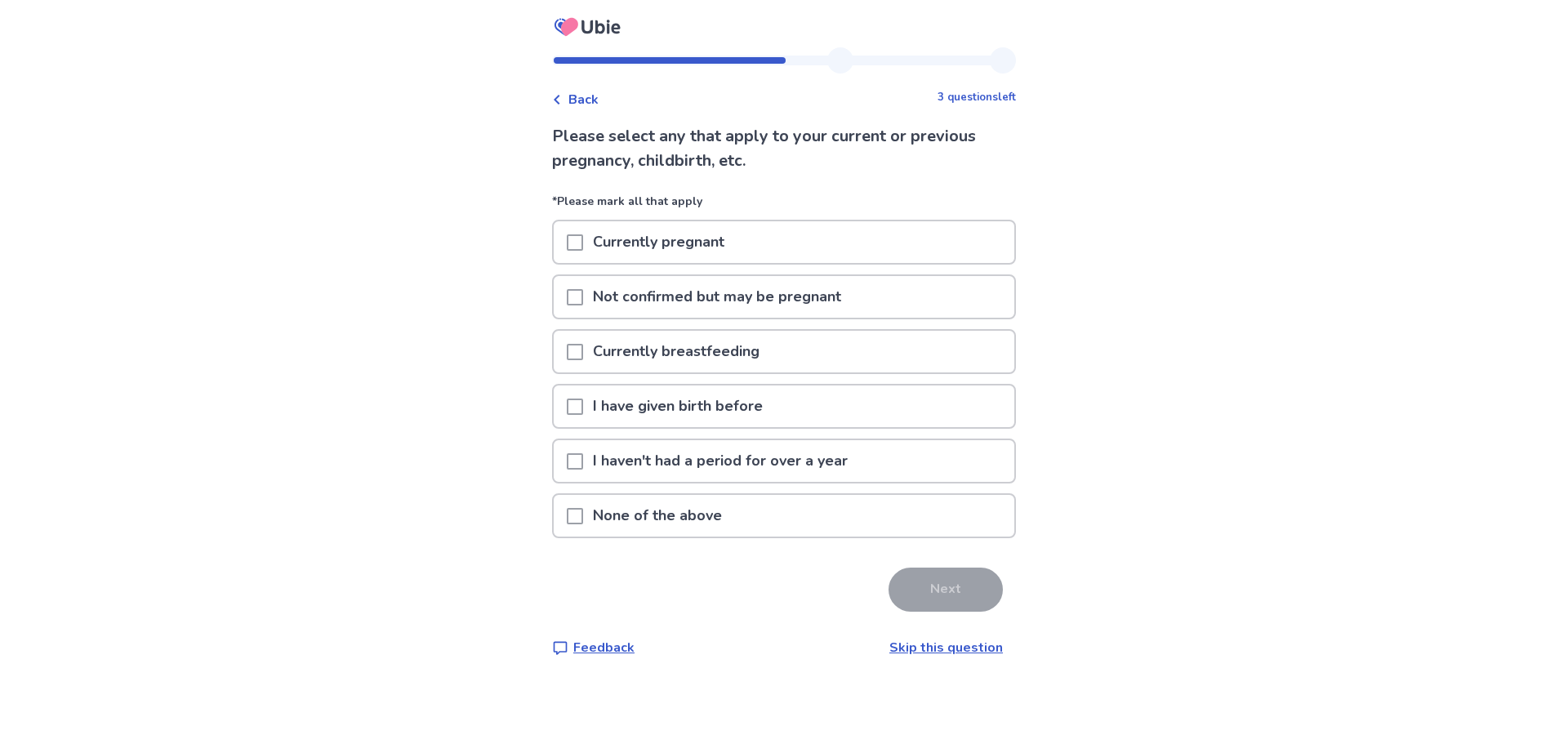
click at [593, 501] on p "None of the above" at bounding box center [657, 516] width 148 height 42
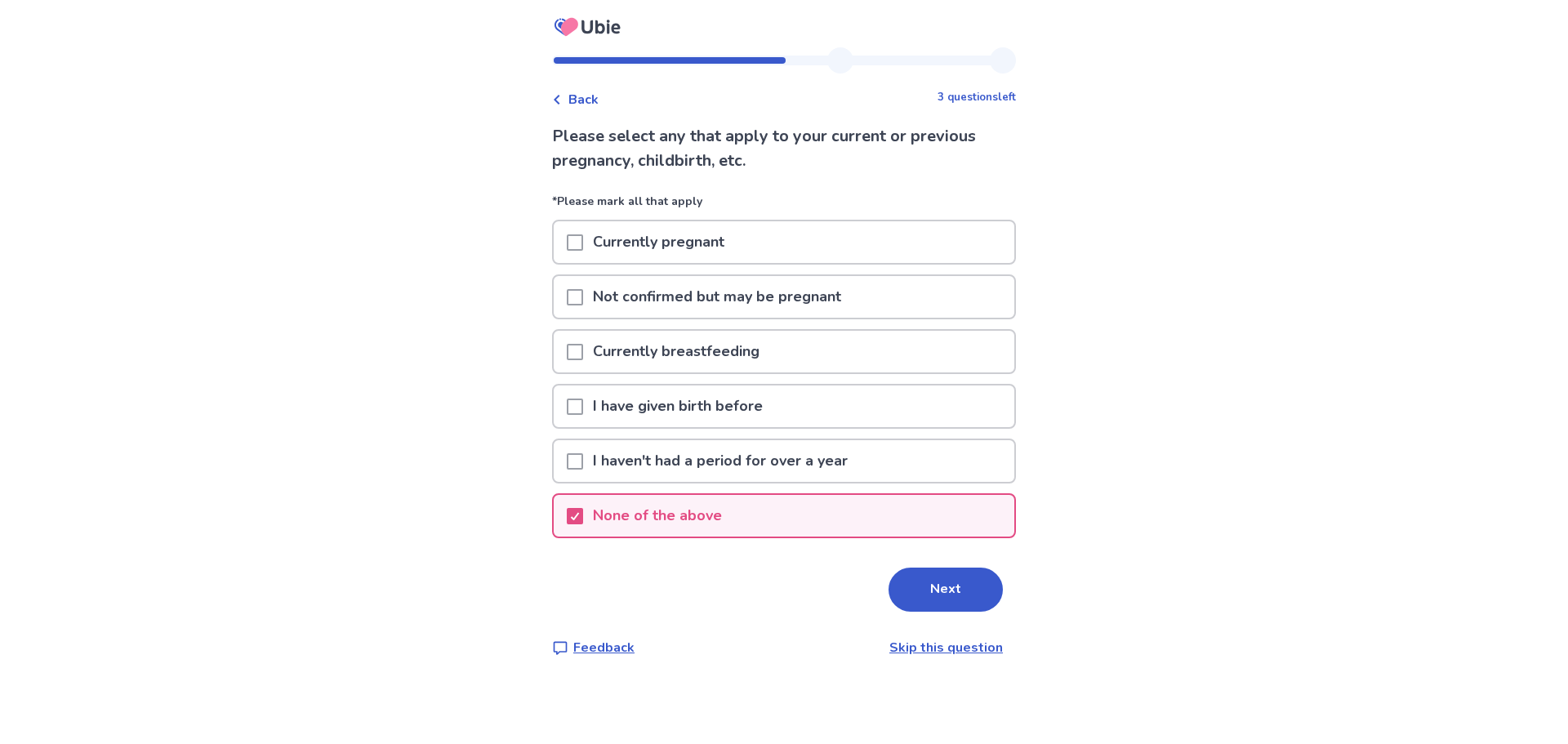
click at [988, 597] on button "Next" at bounding box center [946, 589] width 114 height 44
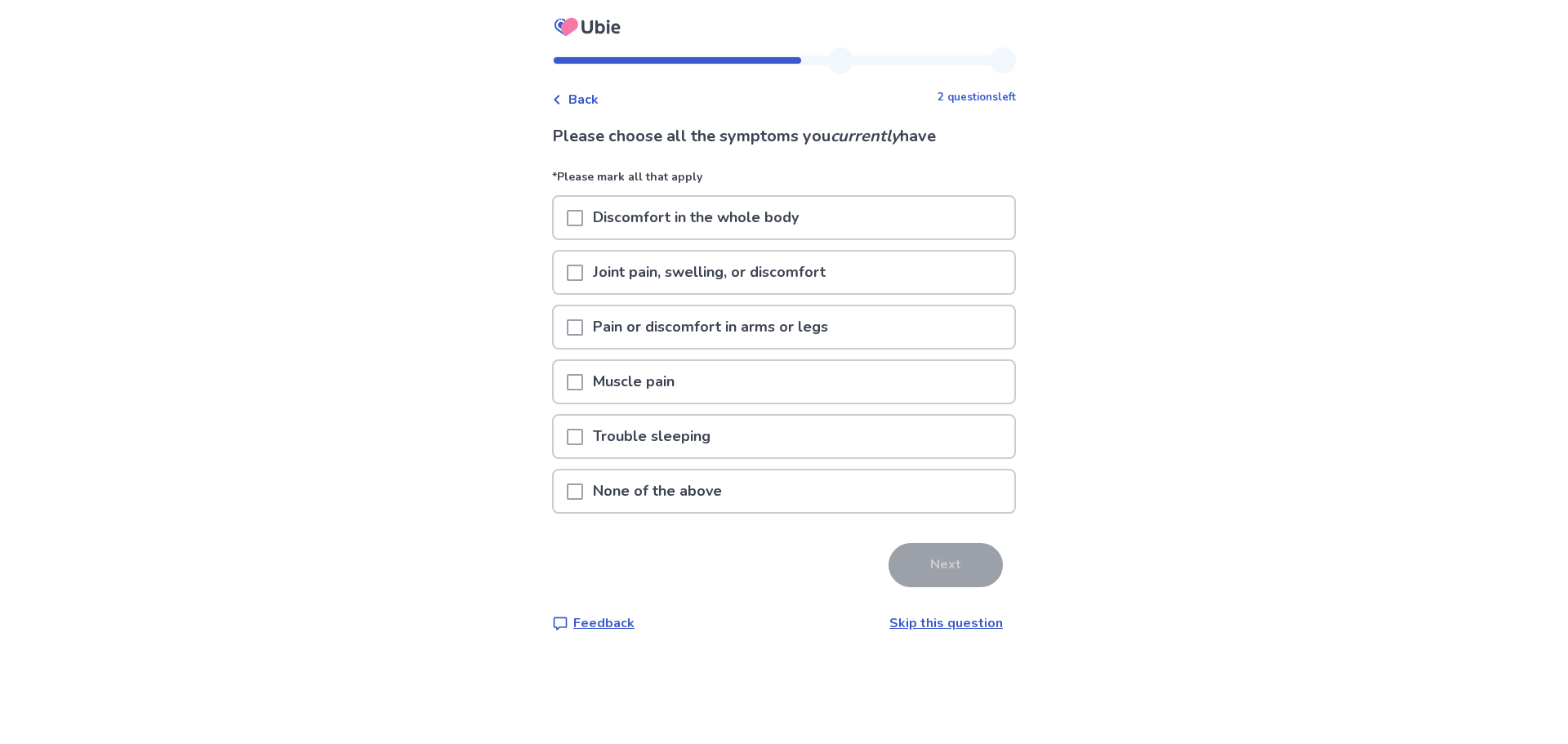
click at [582, 223] on span at bounding box center [574, 218] width 17 height 17
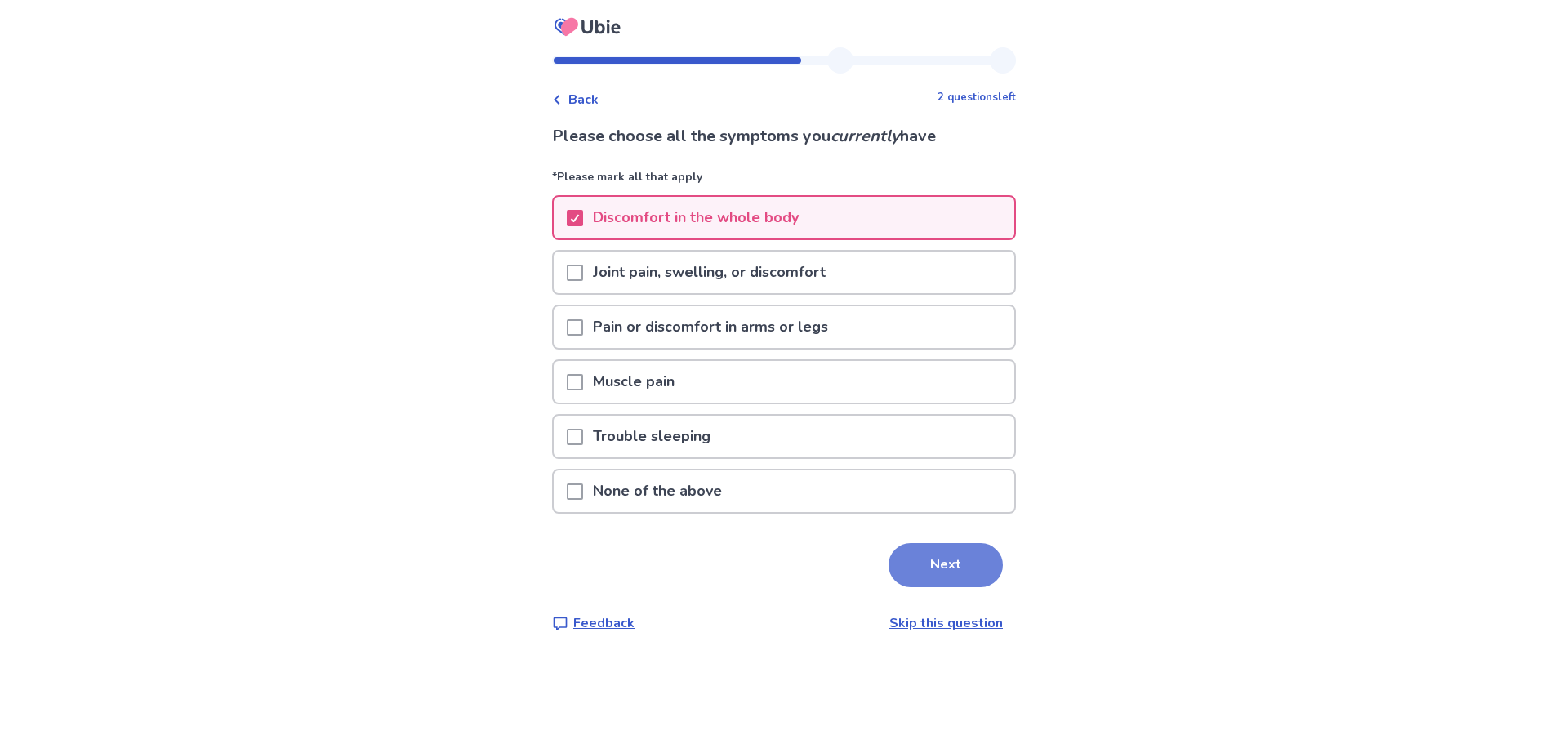
click at [932, 570] on button "Next" at bounding box center [946, 564] width 114 height 44
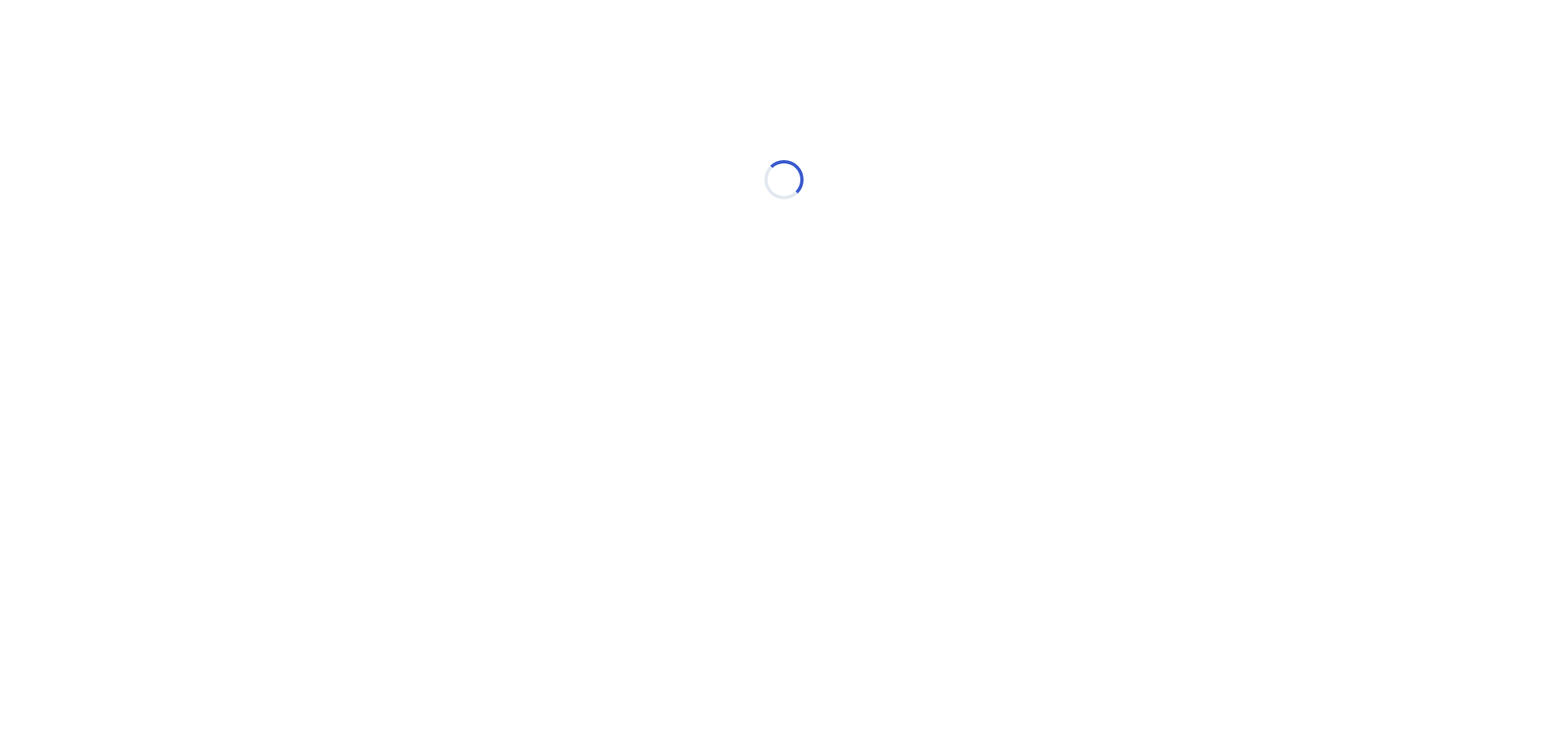
select select "*"
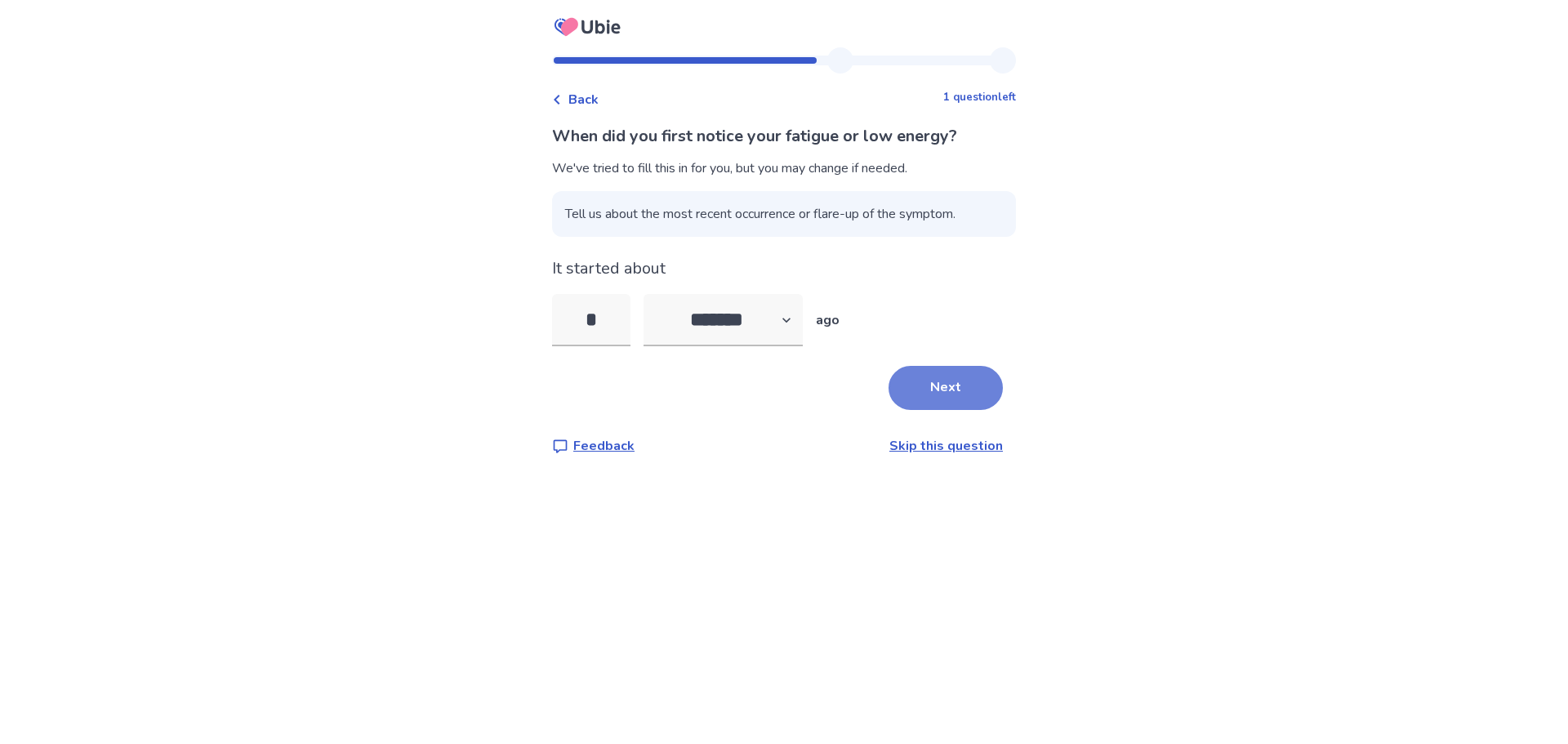
click at [963, 387] on button "Next" at bounding box center [946, 388] width 114 height 44
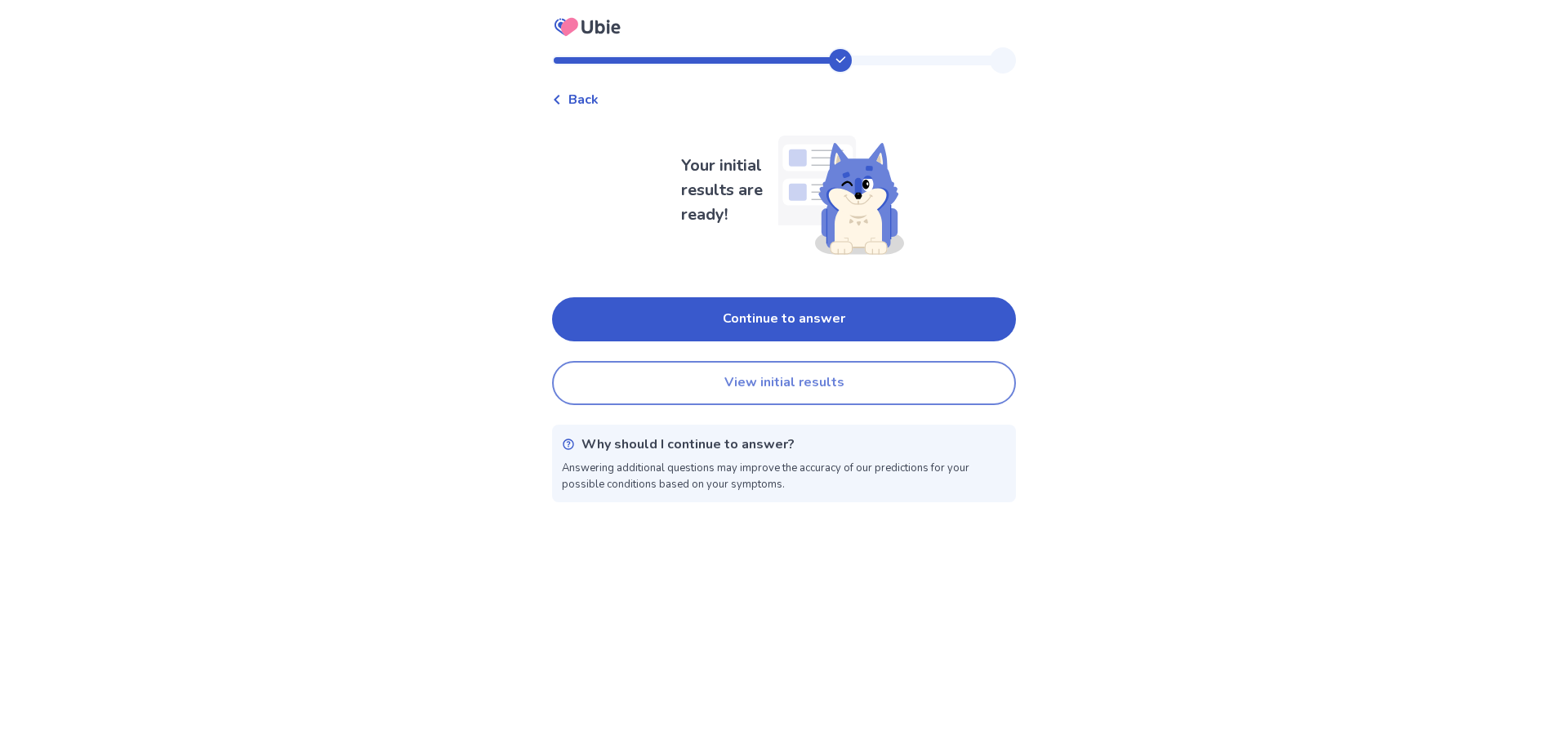
click at [826, 391] on button "View initial results" at bounding box center [784, 383] width 464 height 44
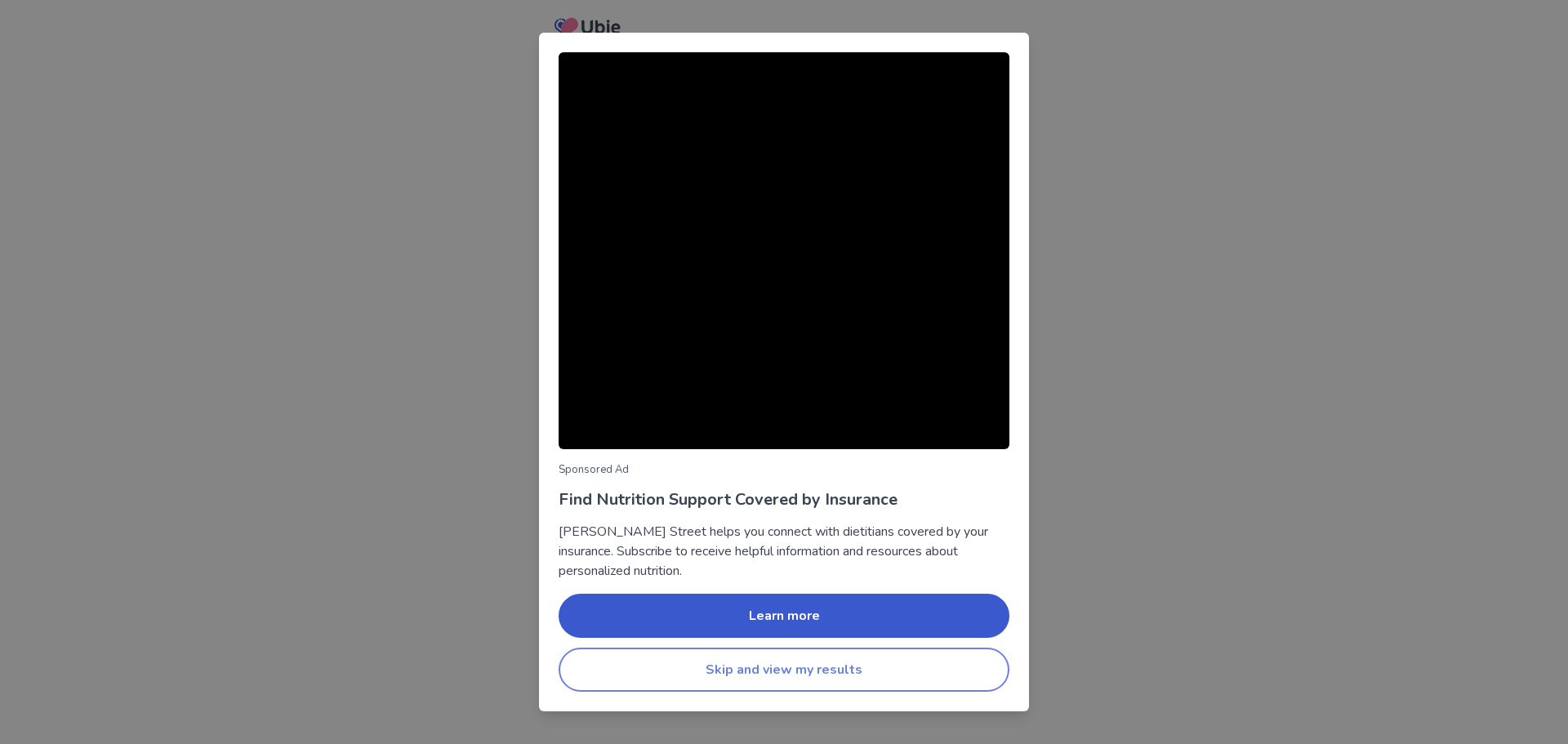
click at [881, 680] on button "Skip and view my results" at bounding box center [784, 669] width 450 height 44
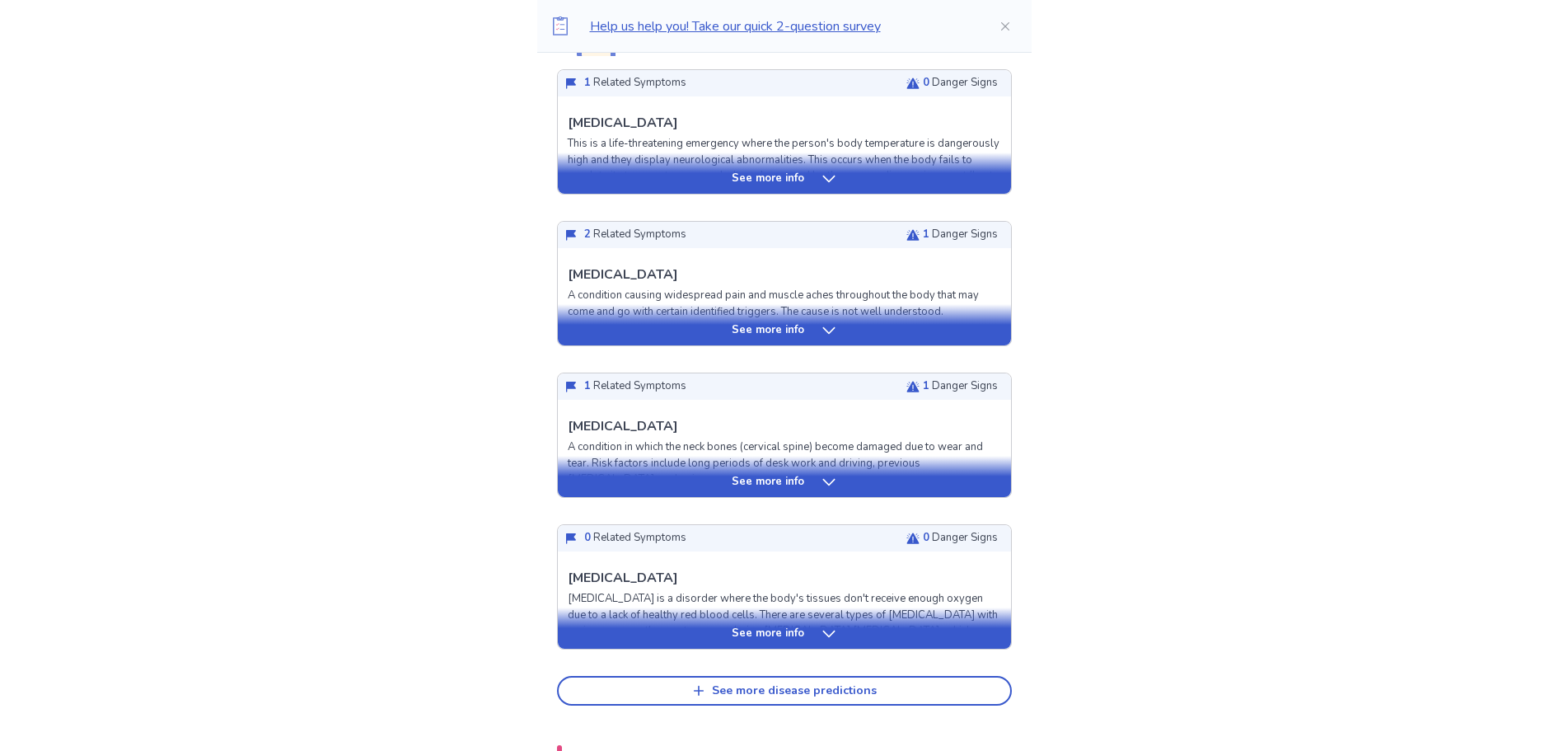
scroll to position [495, 0]
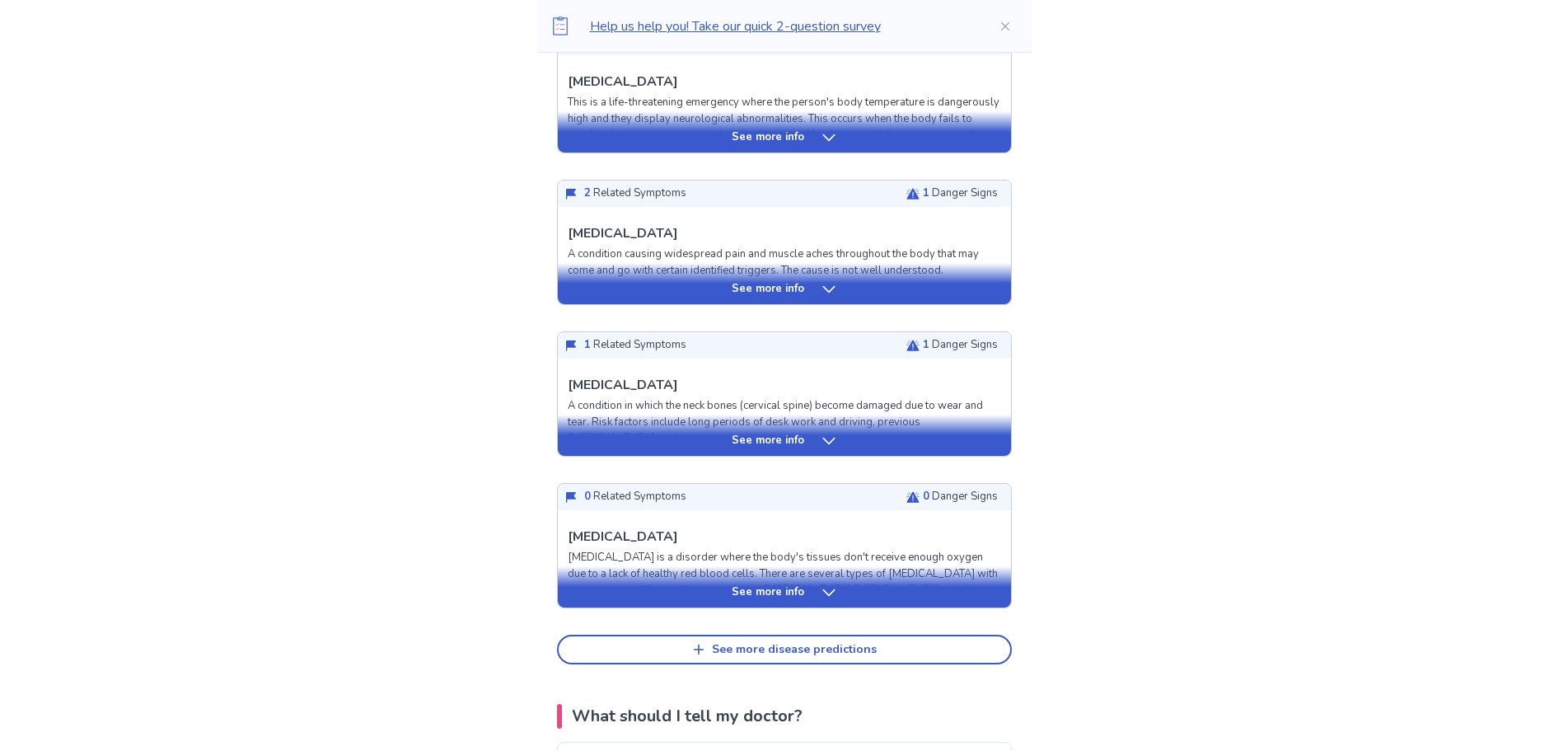
click at [822, 440] on icon at bounding box center [828, 441] width 13 height 7
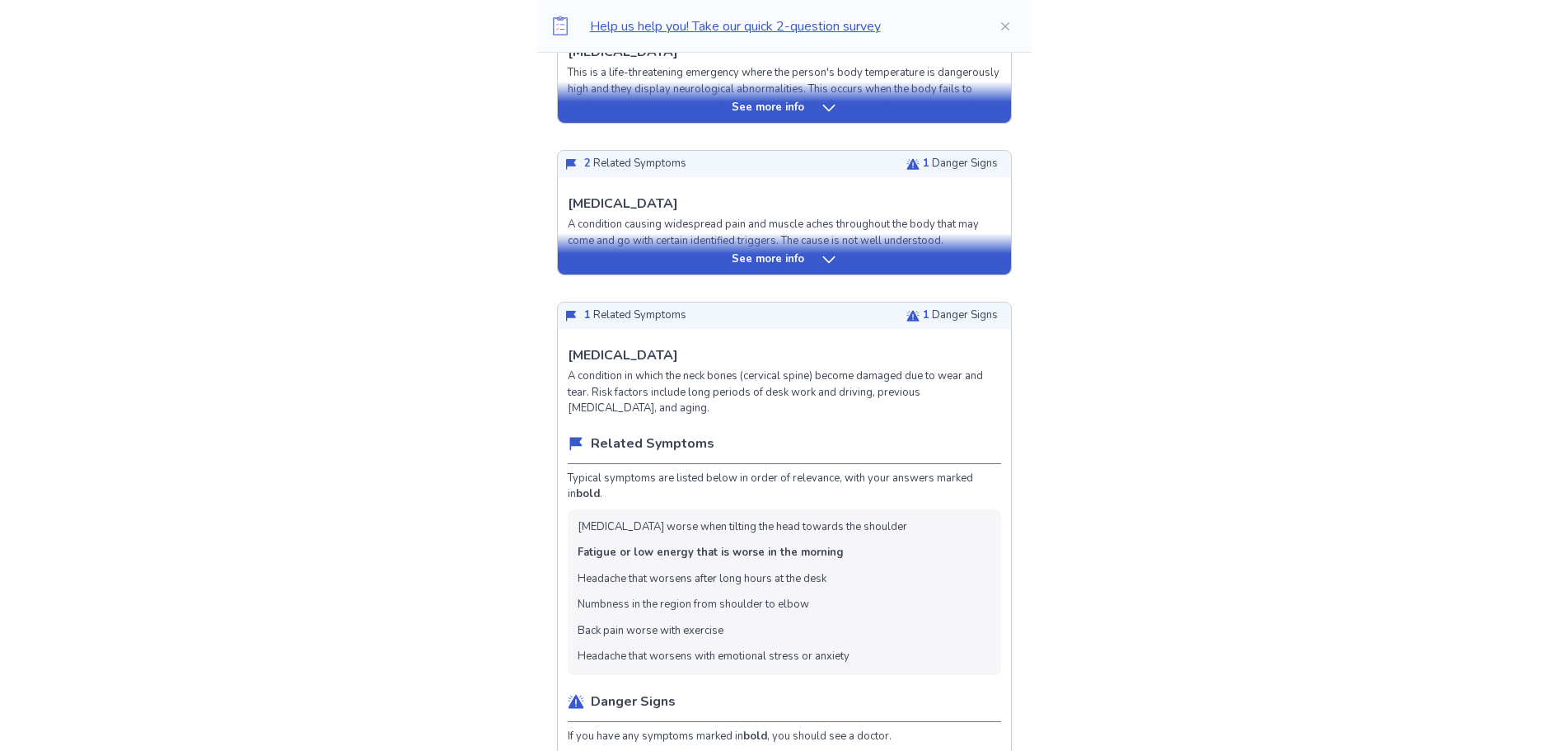
scroll to position [577, 0]
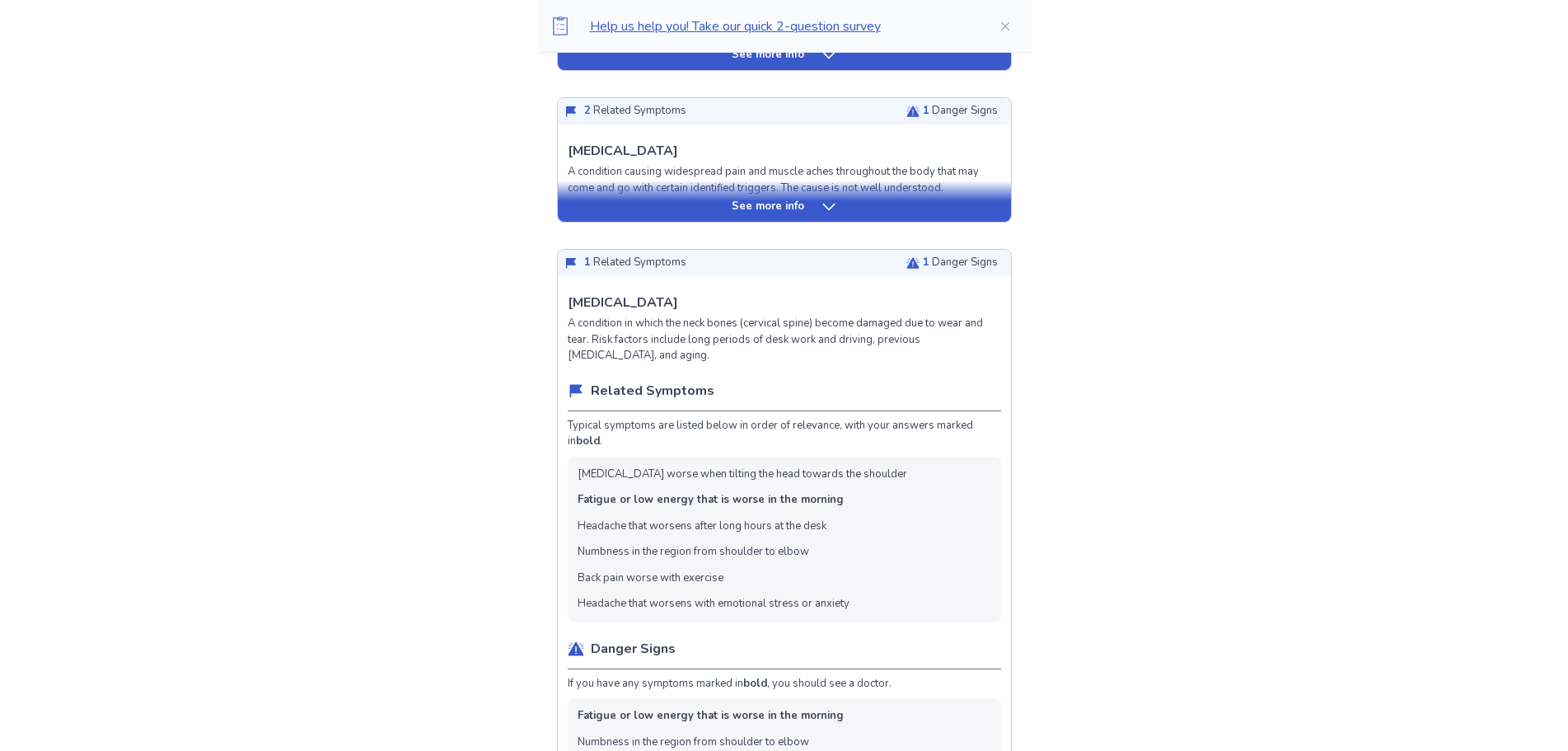
click at [809, 208] on div "See more info" at bounding box center [784, 206] width 453 height 17
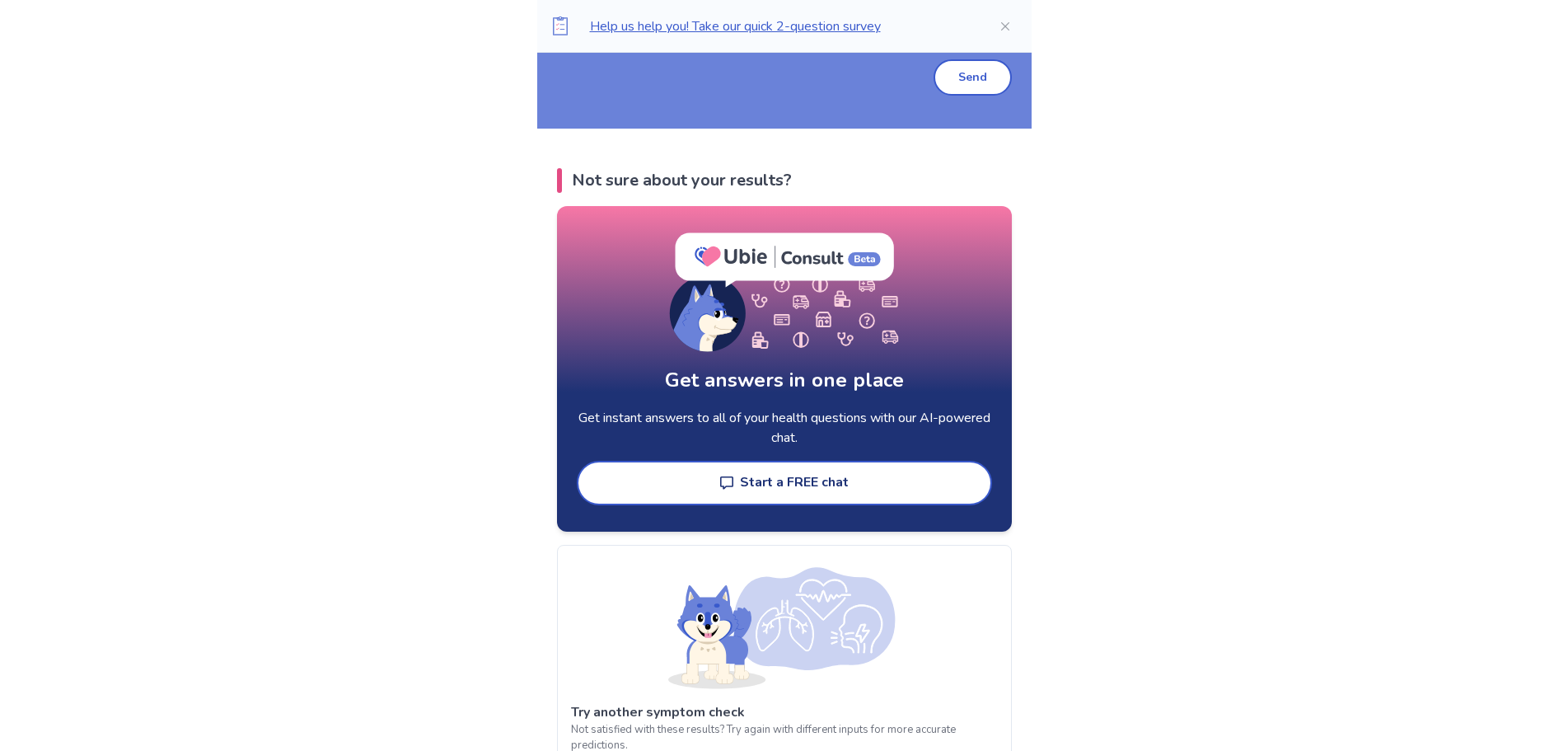
scroll to position [4779, 0]
